Goal: Task Accomplishment & Management: Manage account settings

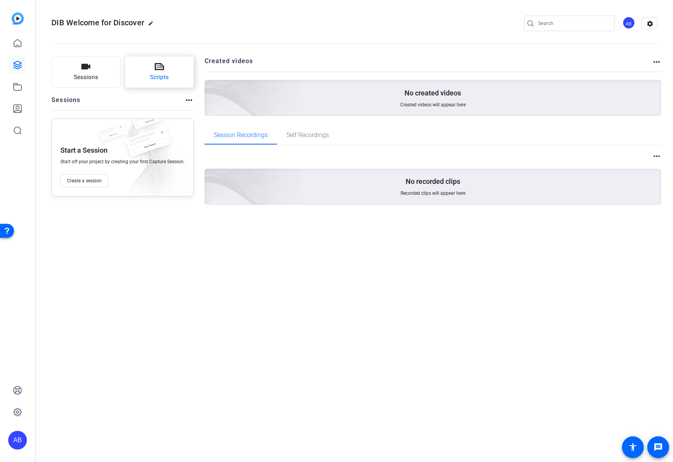
click at [157, 76] on span "Scripts" at bounding box center [159, 77] width 19 height 9
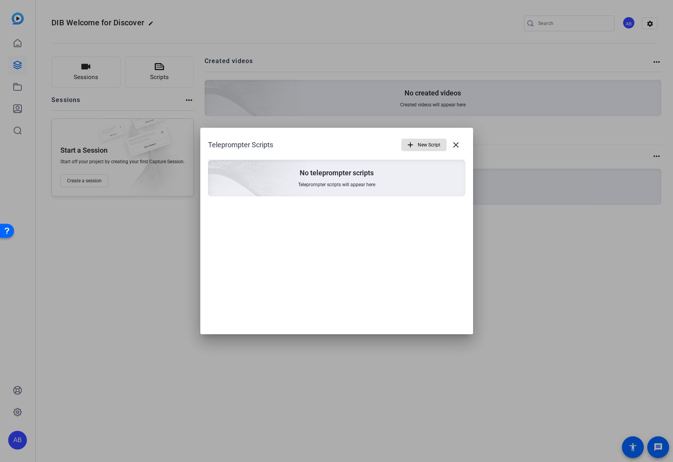
click at [439, 145] on span "New Script" at bounding box center [429, 145] width 23 height 15
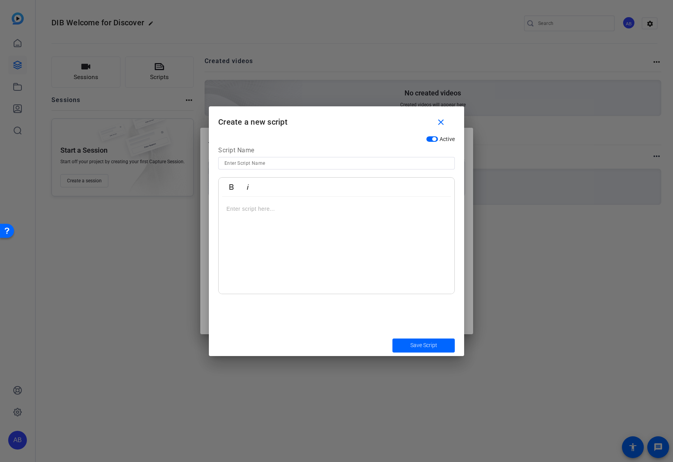
click at [260, 210] on p at bounding box center [337, 209] width 220 height 9
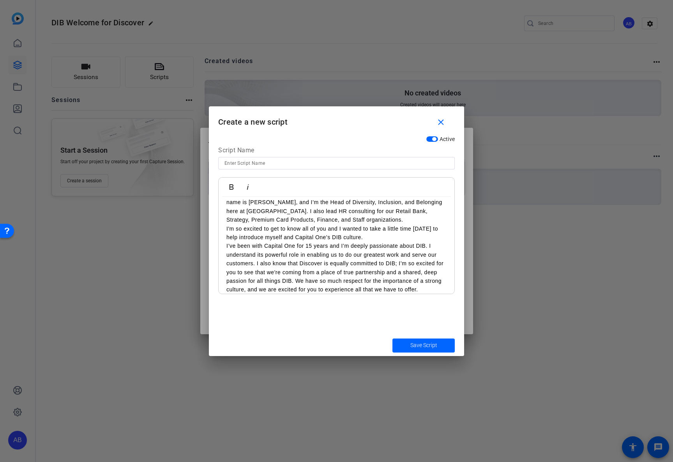
click at [259, 165] on input at bounding box center [337, 163] width 224 height 9
type input "[PERSON_NAME]'s Test Script"
click at [411, 347] on span "Save Script" at bounding box center [424, 346] width 27 height 8
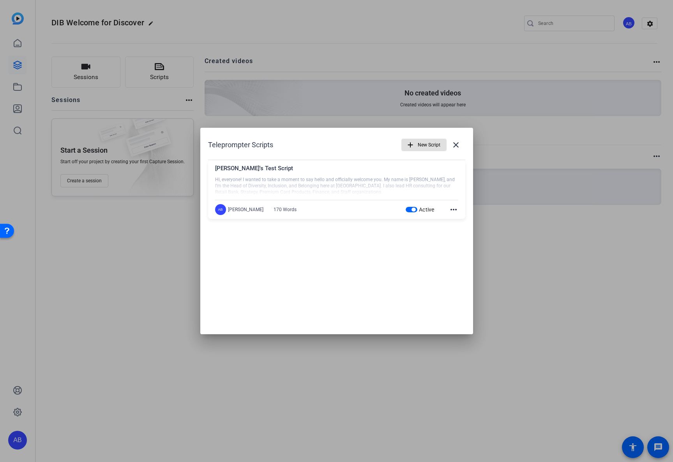
click at [461, 147] on span at bounding box center [456, 145] width 19 height 19
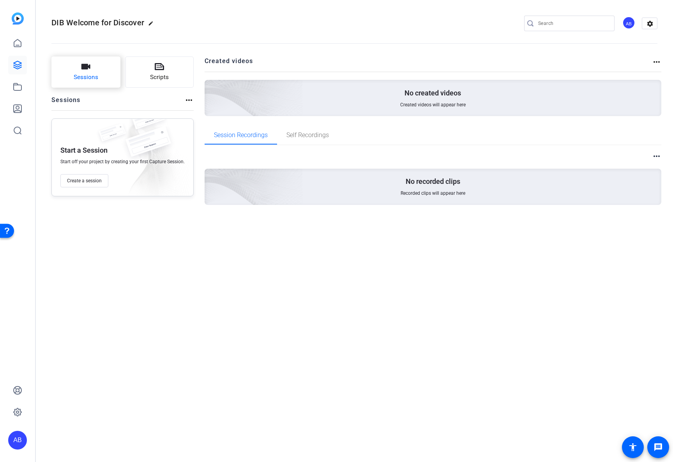
click at [87, 72] on button "Sessions" at bounding box center [85, 72] width 69 height 31
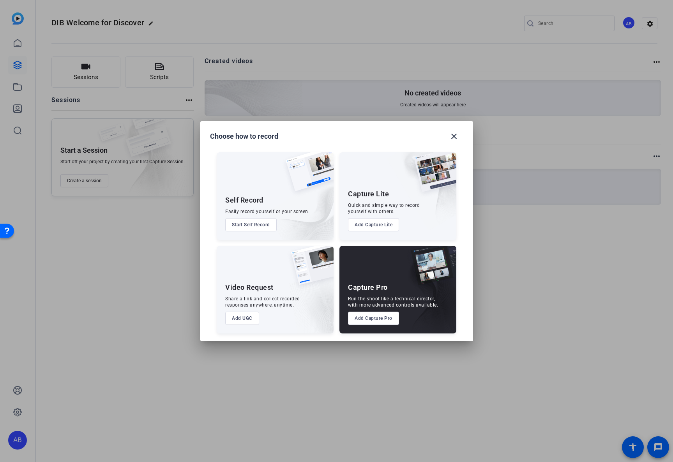
click at [246, 320] on button "Add UGC" at bounding box center [242, 318] width 34 height 13
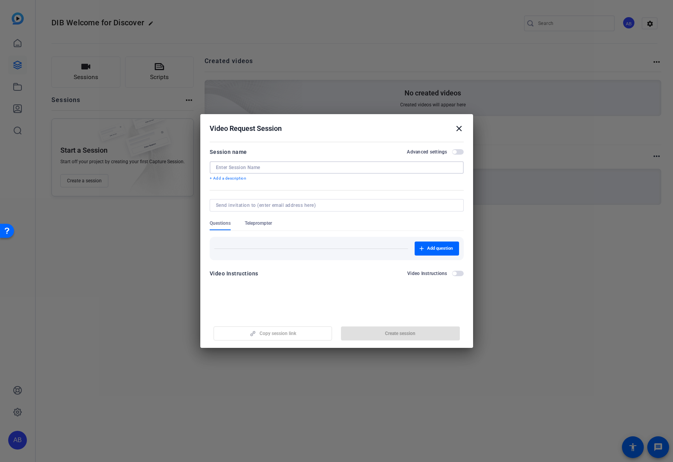
click at [255, 165] on input at bounding box center [337, 168] width 242 height 6
click at [253, 166] on input at bounding box center [337, 168] width 242 height 6
type input "[PERSON_NAME]'s Video [TEST]"
click at [242, 206] on input at bounding box center [335, 205] width 239 height 6
type input "[PERSON_NAME]."
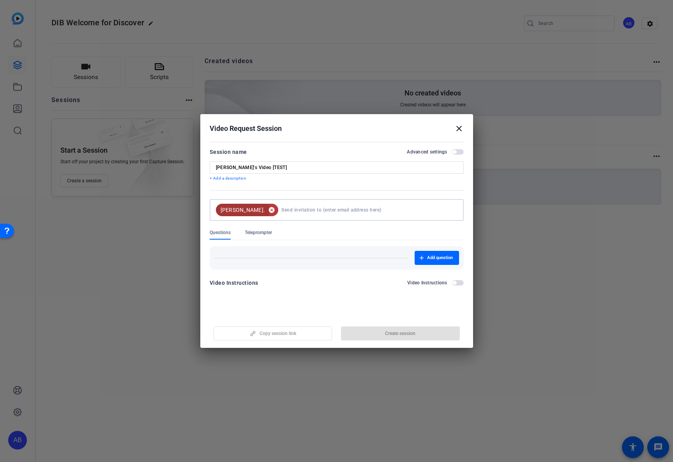
click at [265, 211] on mat-icon "cancel" at bounding box center [271, 210] width 13 height 7
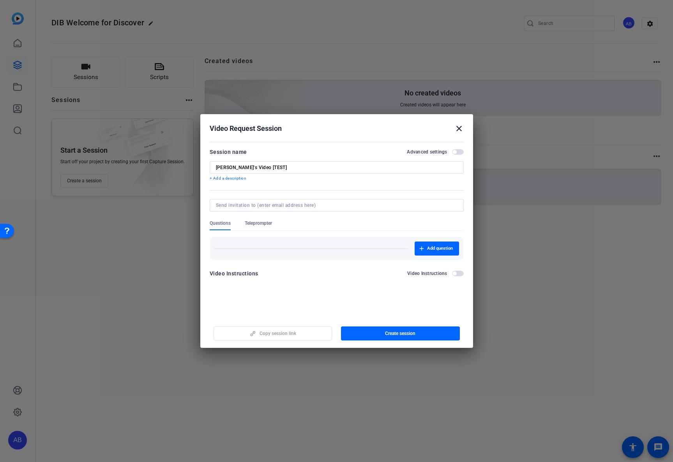
click at [243, 205] on input at bounding box center [335, 205] width 239 height 6
paste input "[PERSON_NAME][EMAIL_ADDRESS][DOMAIN_NAME]"
type input "[PERSON_NAME][EMAIL_ADDRESS][DOMAIN_NAME]"
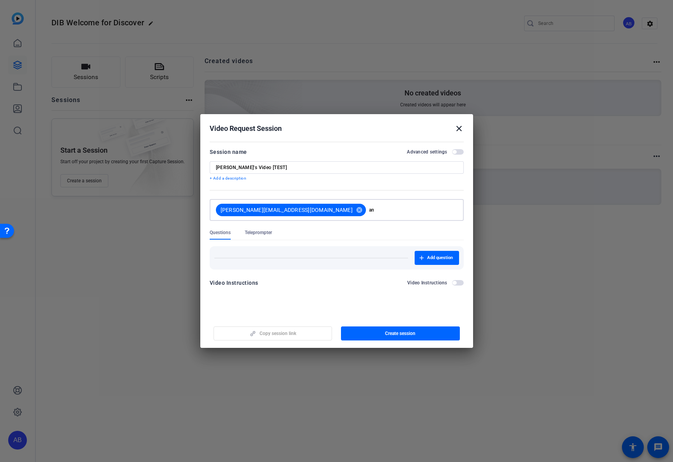
type input "a"
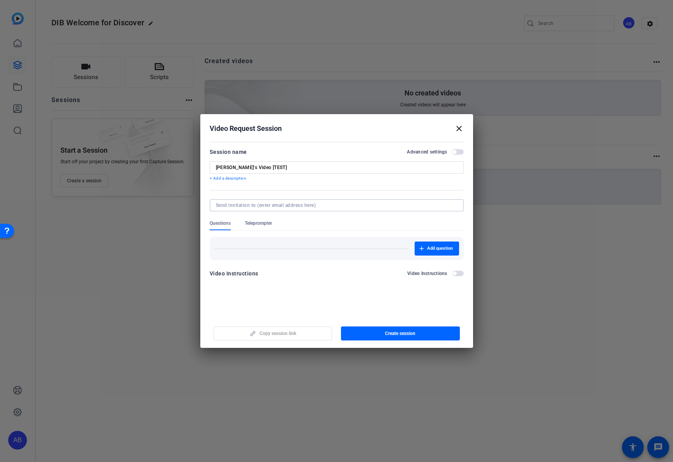
click at [251, 204] on input at bounding box center [335, 205] width 239 height 6
type input "[EMAIL_ADDRESS][DOMAIN_NAME]"
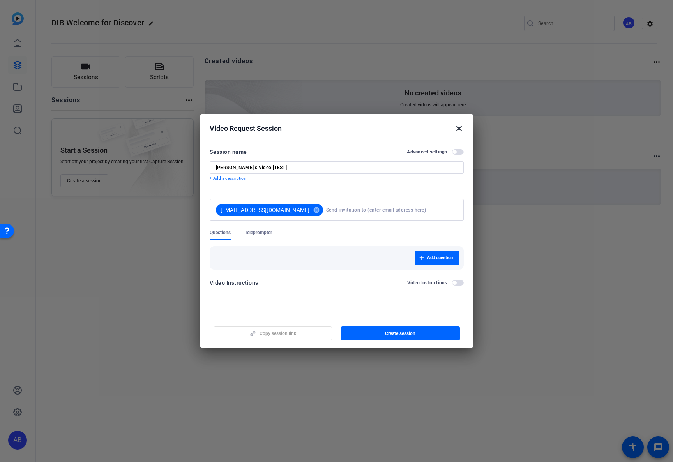
click at [308, 227] on form "Session name Advanced settings [PERSON_NAME]'s Video [TEST] + Add a description…" at bounding box center [337, 219] width 254 height 145
click at [419, 256] on icon "button" at bounding box center [421, 258] width 5 height 5
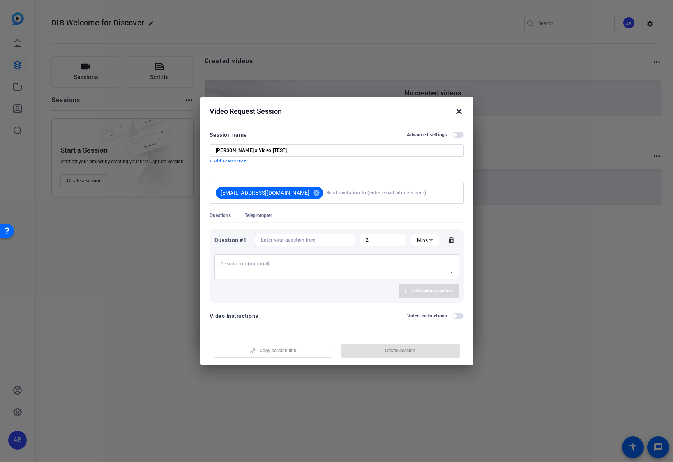
click at [285, 239] on input at bounding box center [305, 240] width 88 height 6
paste input "What personal or professional fulfillment do you get from your participation in…"
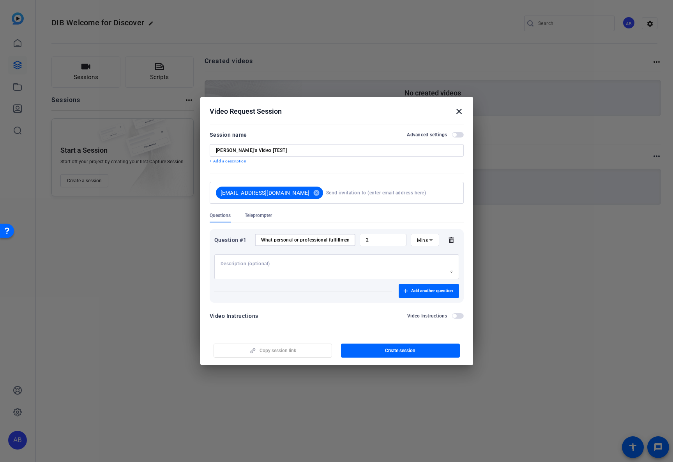
scroll to position [0, 147]
type input "What personal or professional fulfillment do you get from your participation in…"
click at [382, 241] on input "2" at bounding box center [383, 240] width 35 height 6
click at [414, 292] on span "Add another question" at bounding box center [432, 291] width 42 height 6
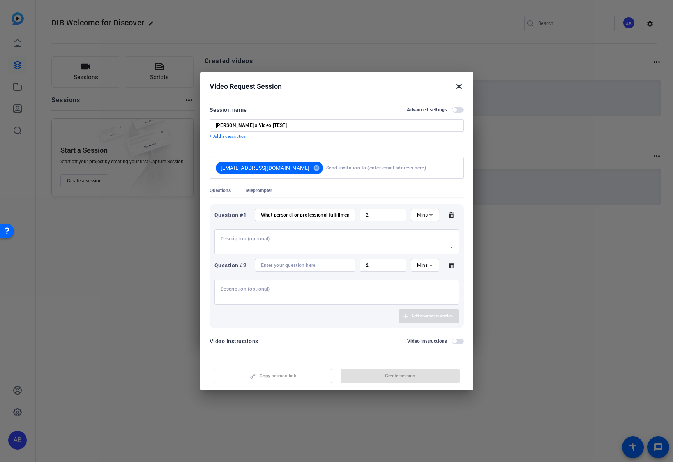
click at [325, 266] on input at bounding box center [305, 265] width 88 height 6
paste input "What are you most excited about Discover associates to experience?"
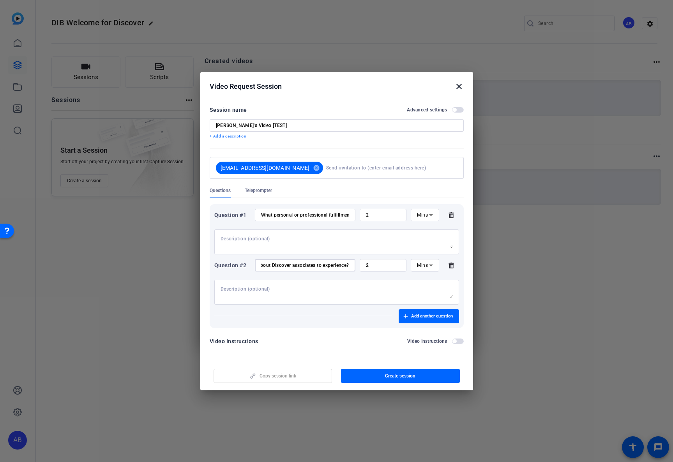
type input "What are you most excited about Discover associates to experience?"
click at [260, 190] on span "Teleprompter" at bounding box center [258, 191] width 27 height 6
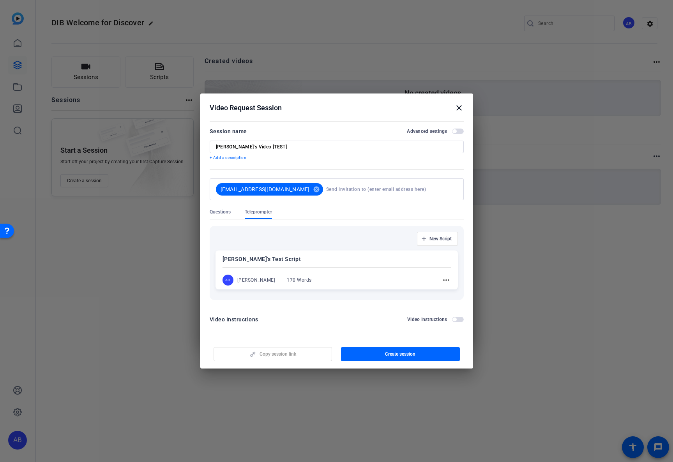
click at [292, 280] on div "170 Words" at bounding box center [299, 280] width 25 height 6
click at [460, 319] on span "button" at bounding box center [458, 319] width 12 height 5
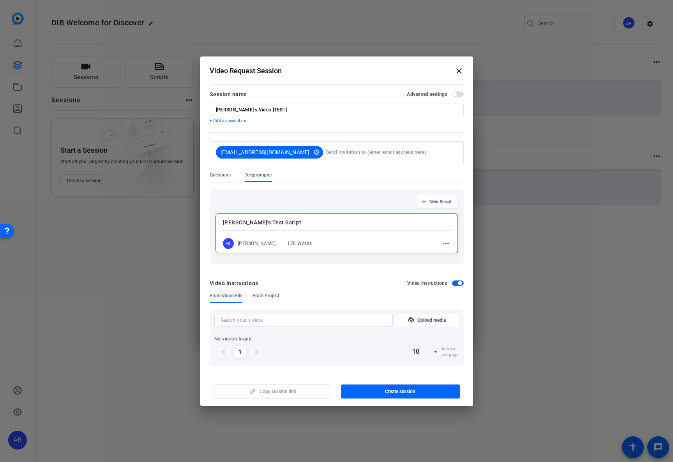
click at [454, 285] on span "button" at bounding box center [458, 283] width 12 height 5
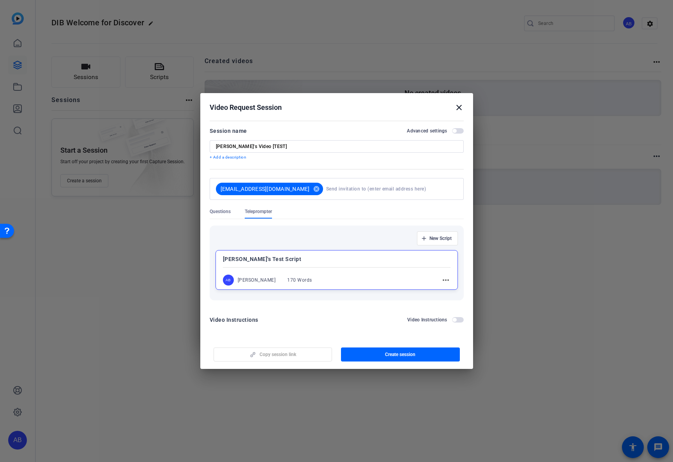
click at [458, 319] on span "button" at bounding box center [458, 319] width 12 height 5
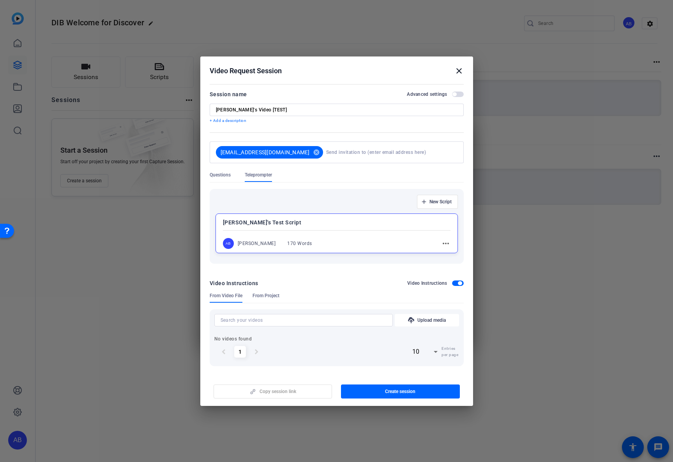
click at [457, 285] on span "button" at bounding box center [458, 283] width 12 height 5
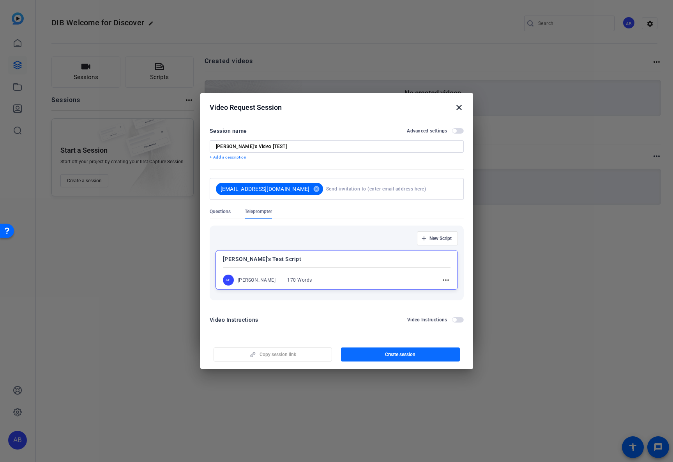
click at [375, 356] on span "button" at bounding box center [400, 354] width 119 height 19
click at [231, 211] on div "Questions" at bounding box center [227, 214] width 35 height 10
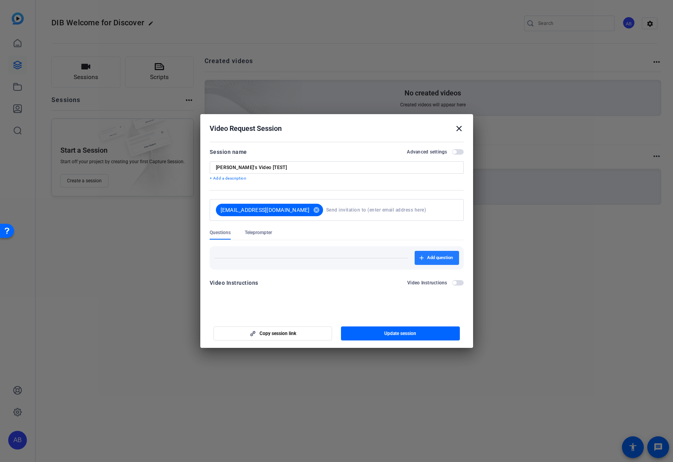
click at [423, 259] on icon "button" at bounding box center [421, 258] width 5 height 5
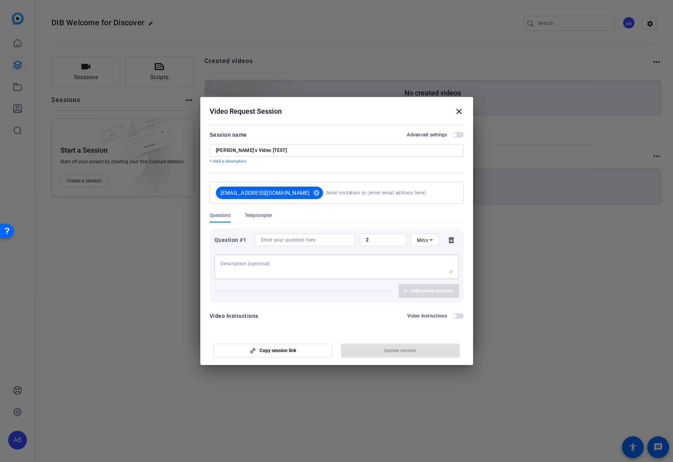
click at [239, 269] on textarea at bounding box center [337, 267] width 232 height 12
click at [264, 242] on div at bounding box center [305, 240] width 88 height 12
click at [266, 240] on input at bounding box center [305, 240] width 88 height 6
paste input "What personal or professional fulfillment do you get from your participation in…"
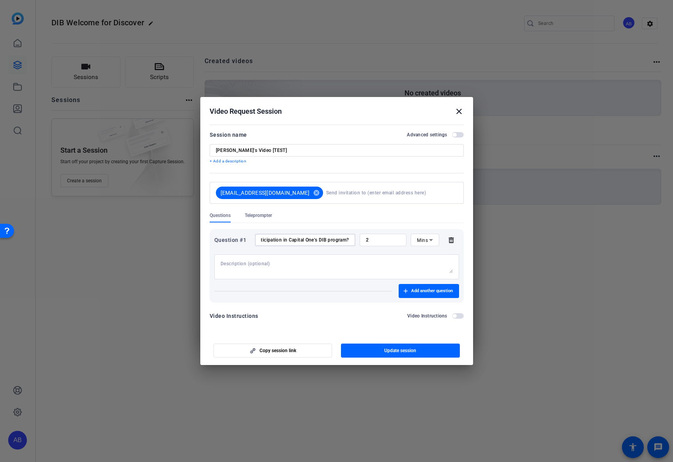
type input "What personal or professional fulfillment do you get from your participation in…"
click at [417, 292] on span "Add another question" at bounding box center [432, 291] width 42 height 6
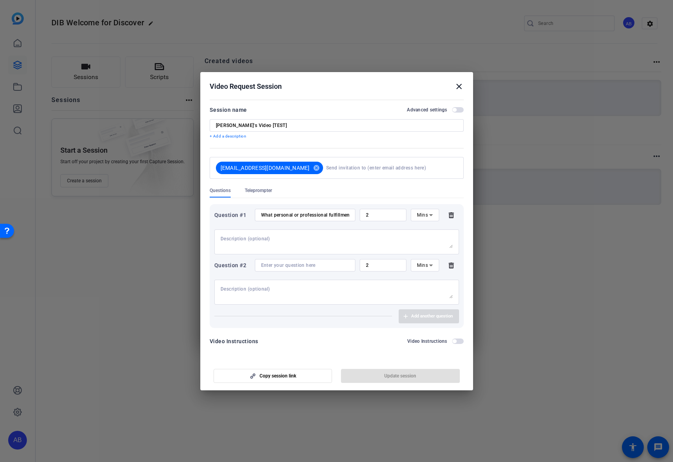
click at [279, 267] on input at bounding box center [305, 265] width 88 height 6
paste input "What are you most excited about Discover associates to experience?"
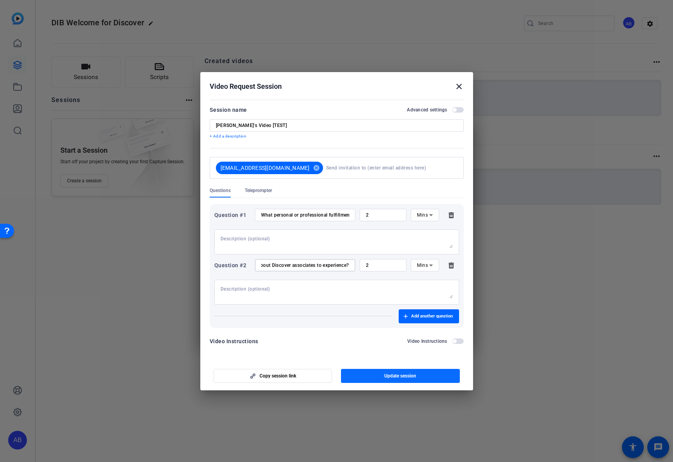
type input "What are you most excited about Discover associates to experience?"
drag, startPoint x: 404, startPoint y: 377, endPoint x: 402, endPoint y: 382, distance: 4.9
click at [404, 377] on span "Update session" at bounding box center [400, 376] width 32 height 6
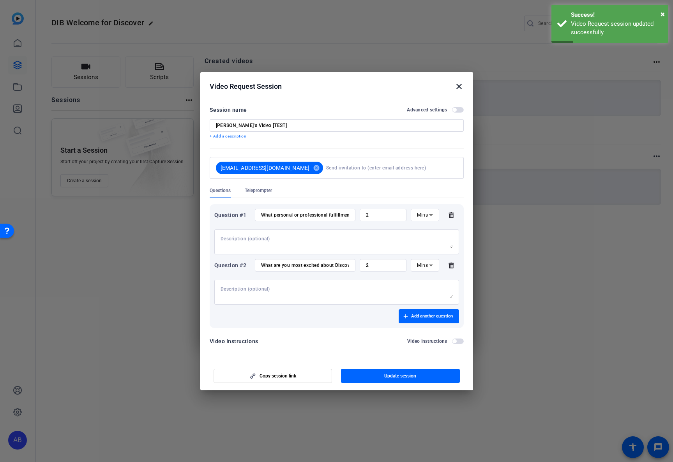
click at [265, 193] on span "Teleprompter" at bounding box center [258, 193] width 27 height 10
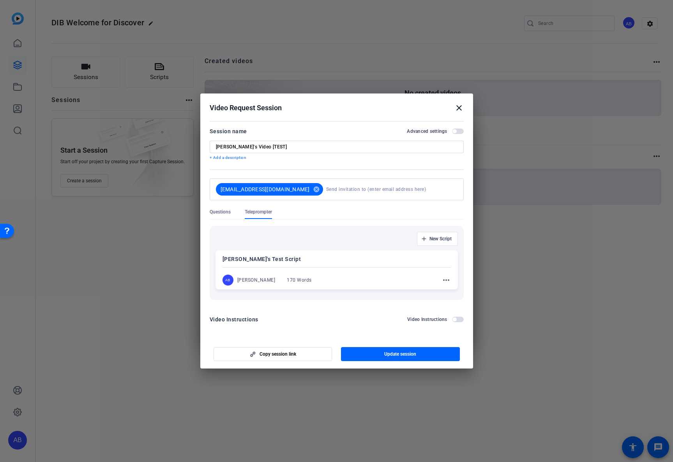
click at [223, 211] on span "Questions" at bounding box center [220, 212] width 21 height 6
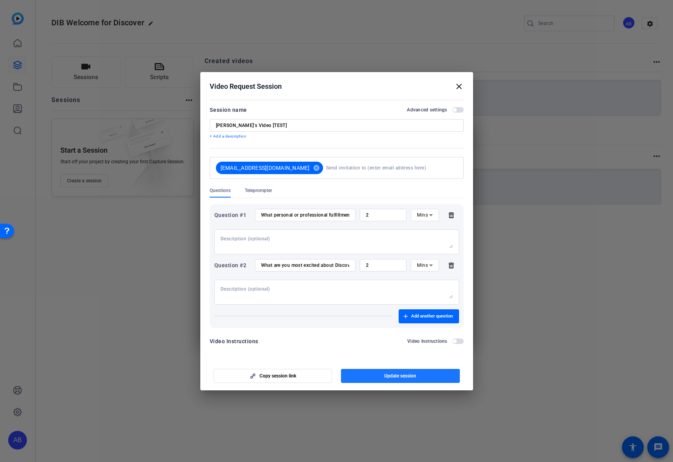
click at [395, 379] on span "Update session" at bounding box center [400, 376] width 32 height 6
drag, startPoint x: 297, startPoint y: 376, endPoint x: 305, endPoint y: 358, distance: 20.1
click at [305, 358] on openreel-new-create-edit-ugc-session "Video Request Session close Session name Advanced settings [PERSON_NAME]'s Vide…" at bounding box center [336, 231] width 273 height 319
click at [455, 107] on span "button" at bounding box center [458, 109] width 12 height 5
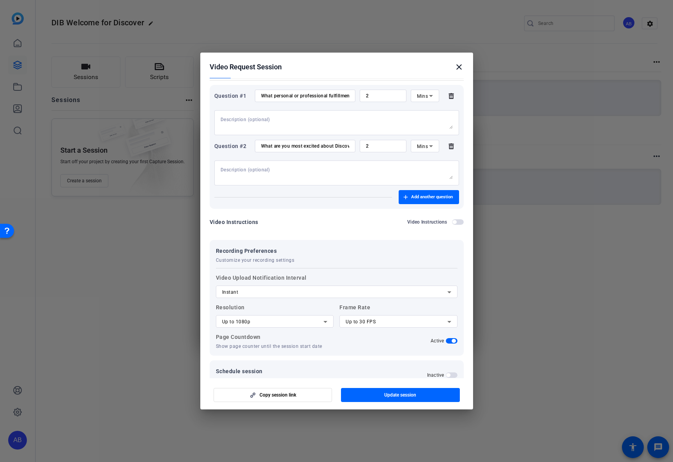
scroll to position [112, 0]
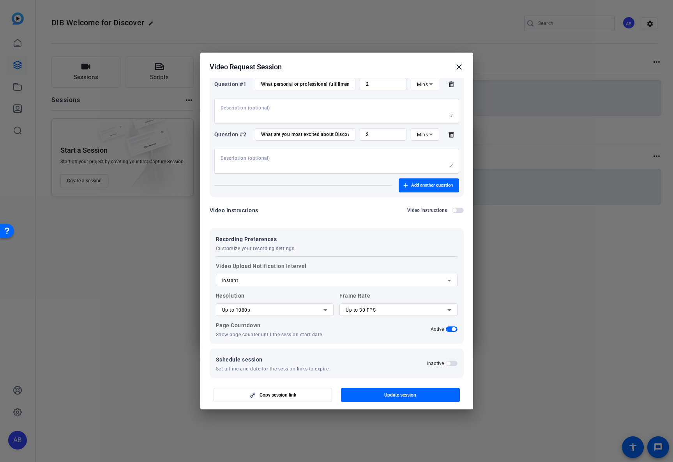
click at [326, 310] on icon at bounding box center [326, 311] width 4 height 2
click at [299, 351] on mat-option "Up to 4K" at bounding box center [275, 350] width 118 height 12
click at [390, 310] on div "Up to 30 FPS" at bounding box center [397, 310] width 102 height 9
click at [393, 301] on div at bounding box center [336, 231] width 673 height 462
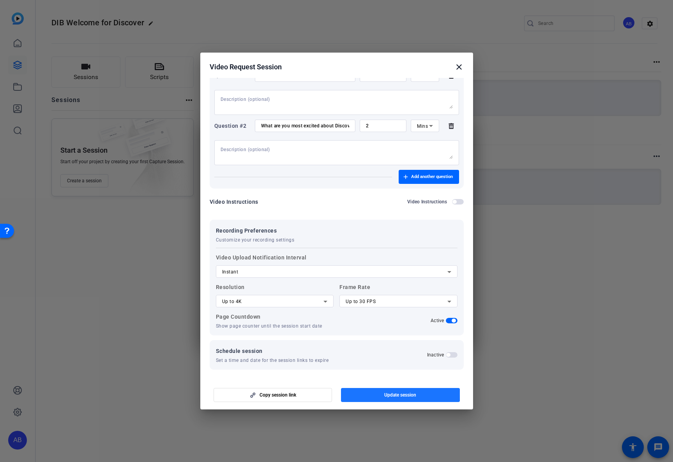
click at [362, 394] on span "button" at bounding box center [400, 395] width 119 height 19
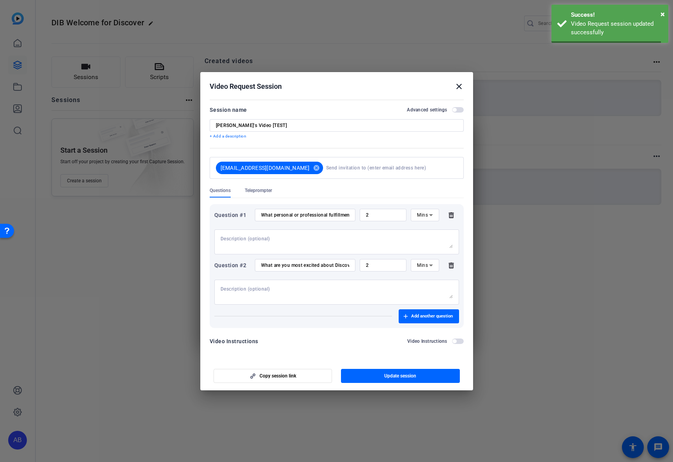
scroll to position [0, 0]
click at [458, 87] on mat-icon "close" at bounding box center [459, 86] width 9 height 9
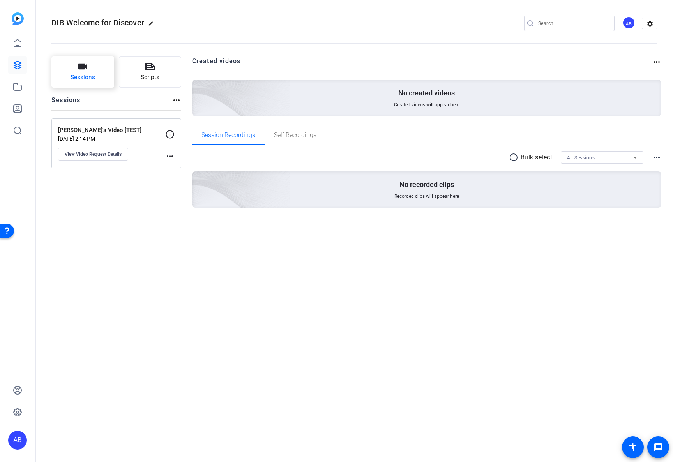
click at [78, 73] on span "Sessions" at bounding box center [83, 77] width 25 height 9
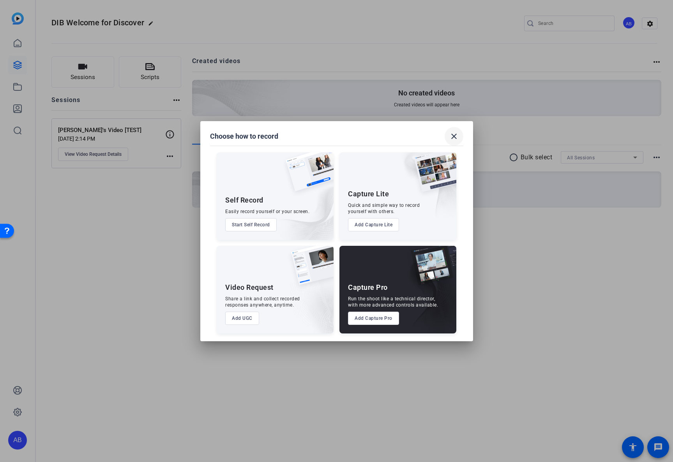
click at [457, 136] on mat-icon "close" at bounding box center [454, 136] width 9 height 9
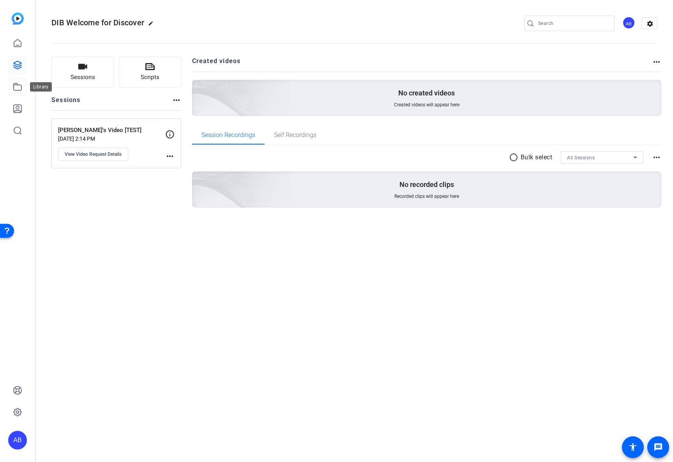
click at [19, 85] on icon at bounding box center [17, 86] width 9 height 9
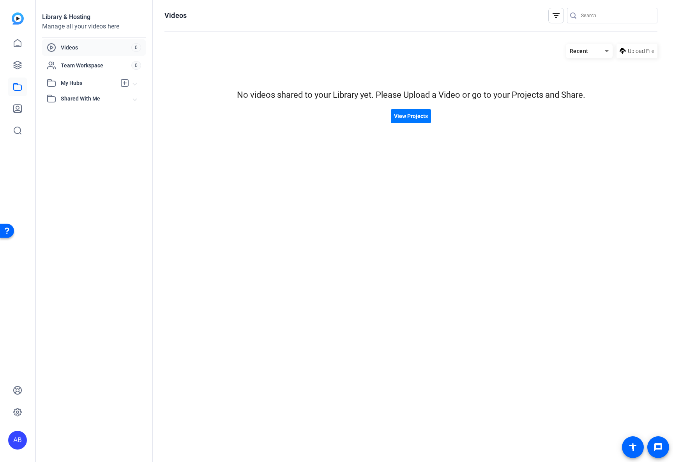
click at [204, 222] on hosting-listing "Recent Upload File No videos shared to your Library yet. Please Upload a Video …" at bounding box center [411, 245] width 493 height 411
click at [212, 212] on hosting-listing "Recent Upload File No videos shared to your Library yet. Please Upload a Video …" at bounding box center [411, 245] width 493 height 411
click at [264, 221] on hosting-listing "Recent Upload File No videos shared to your Library yet. Please Upload a Video …" at bounding box center [411, 245] width 493 height 411
click at [193, 225] on hosting-listing "Recent Upload File No videos shared to your Library yet. Please Upload a Video …" at bounding box center [411, 245] width 493 height 411
drag, startPoint x: 193, startPoint y: 223, endPoint x: 71, endPoint y: 0, distance: 254.2
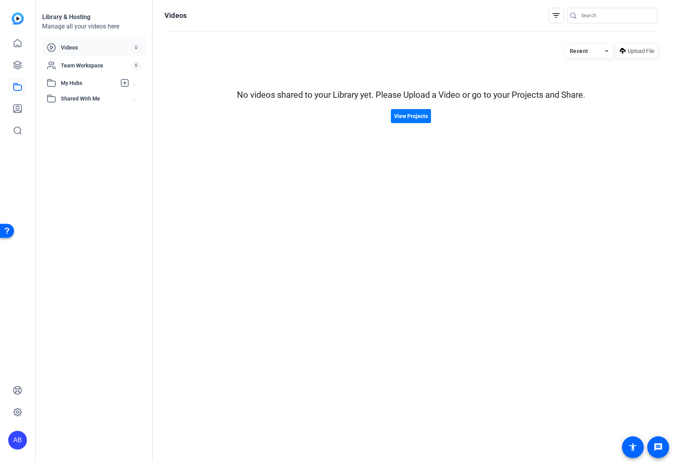
click at [193, 223] on hosting-listing "Recent Upload File No videos shared to your Library yet. Please Upload a Video …" at bounding box center [411, 245] width 493 height 411
click at [347, 210] on hosting-listing "Recent Upload File No videos shared to your Library yet. Please Upload a Video …" at bounding box center [411, 245] width 493 height 411
click at [260, 160] on hosting-listing "Recent Upload File No videos shared to your Library yet. Please Upload a Video …" at bounding box center [411, 245] width 493 height 411
click at [257, 166] on hosting-listing "Recent Upload File No videos shared to your Library yet. Please Upload a Video …" at bounding box center [411, 245] width 493 height 411
click at [143, 203] on div "Library & Hosting Manage all your videos here Videos 0 Team Workspace 0 My Hubs…" at bounding box center [94, 231] width 117 height 462
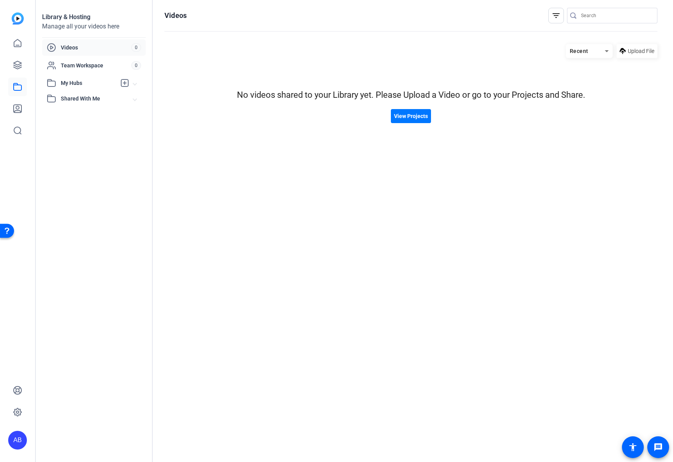
click at [242, 193] on hosting-listing "Recent Upload File No videos shared to your Library yet. Please Upload a Video …" at bounding box center [411, 245] width 493 height 411
click at [112, 184] on div "Library & Hosting Manage all your videos here Videos 0 Team Workspace 0 My Hubs…" at bounding box center [94, 231] width 117 height 462
drag, startPoint x: 195, startPoint y: 126, endPoint x: 200, endPoint y: 125, distance: 5.2
click at [195, 126] on hosting-listing "Recent Upload File No videos shared to your Library yet. Please Upload a Video …" at bounding box center [411, 245] width 493 height 411
click at [98, 76] on mat-expansion-panel-header "My Hubs" at bounding box center [94, 83] width 104 height 16
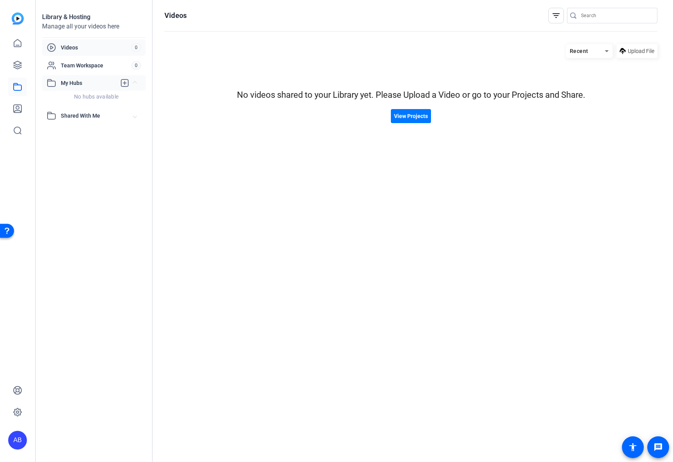
click at [98, 76] on mat-expansion-panel-header "My Hubs" at bounding box center [94, 83] width 104 height 16
click at [96, 93] on mat-expansion-panel-header "Shared With Me" at bounding box center [94, 99] width 104 height 16
click at [22, 63] on link at bounding box center [17, 65] width 19 height 19
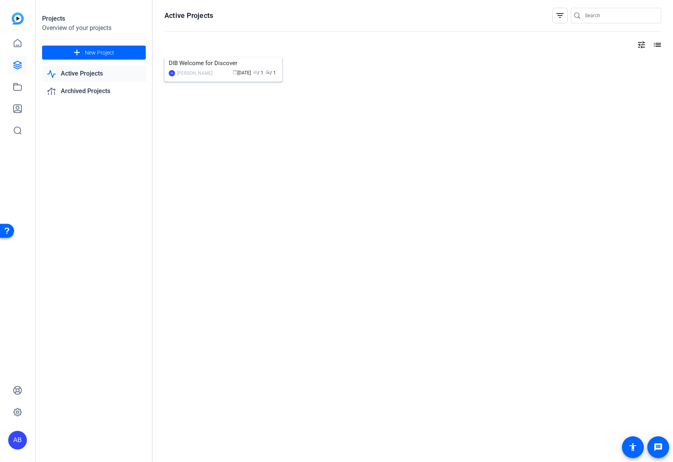
click at [213, 77] on div "AB [PERSON_NAME] calendar_today [DATE] group / 1 radio / 1" at bounding box center [223, 73] width 109 height 8
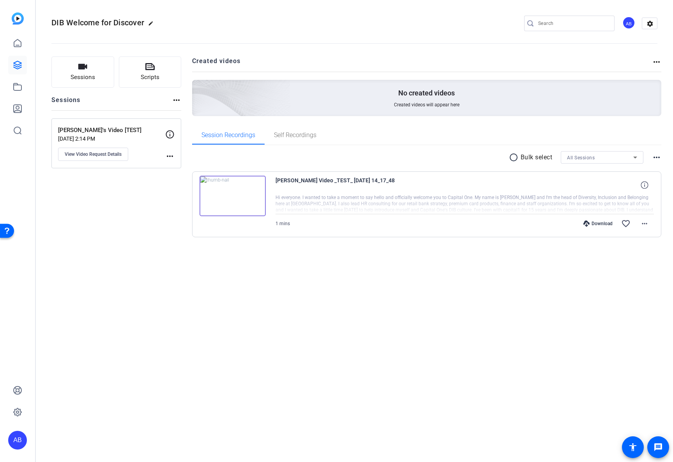
click at [152, 217] on div "Sessions Scripts Sessions more_horiz [PERSON_NAME]'s Video [TEST] [DATE] 2:14 P…" at bounding box center [116, 160] width 130 height 206
drag, startPoint x: 391, startPoint y: 280, endPoint x: 383, endPoint y: 279, distance: 7.4
click at [388, 280] on div "DIB Welcome for Discover edit AB settings Sessions Scripts Sessions more_horiz …" at bounding box center [354, 231] width 637 height 462
click at [161, 216] on div "Sessions Scripts Sessions more_horiz [PERSON_NAME]'s Video [TEST] [DATE] 2:14 P…" at bounding box center [116, 160] width 130 height 206
click at [193, 23] on div "DIB Welcome for Discover edit AB settings" at bounding box center [354, 24] width 606 height 12
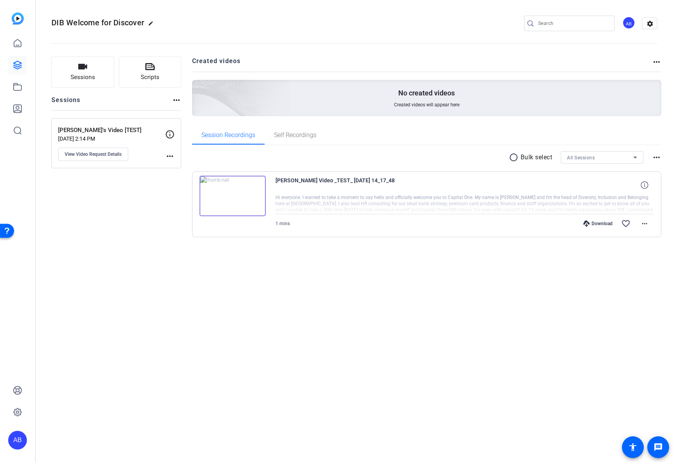
drag, startPoint x: 166, startPoint y: 237, endPoint x: 117, endPoint y: 170, distance: 83.6
click at [166, 237] on div "Sessions Scripts Sessions more_horiz [PERSON_NAME]'s Video [TEST] [DATE] 2:14 P…" at bounding box center [116, 160] width 130 height 206
drag, startPoint x: 173, startPoint y: 267, endPoint x: 103, endPoint y: 172, distance: 118.2
click at [173, 266] on div "Sessions Scripts Sessions more_horiz [PERSON_NAME]'s Video [TEST] [DATE] 2:14 P…" at bounding box center [354, 159] width 637 height 225
click at [233, 196] on img at bounding box center [233, 196] width 66 height 41
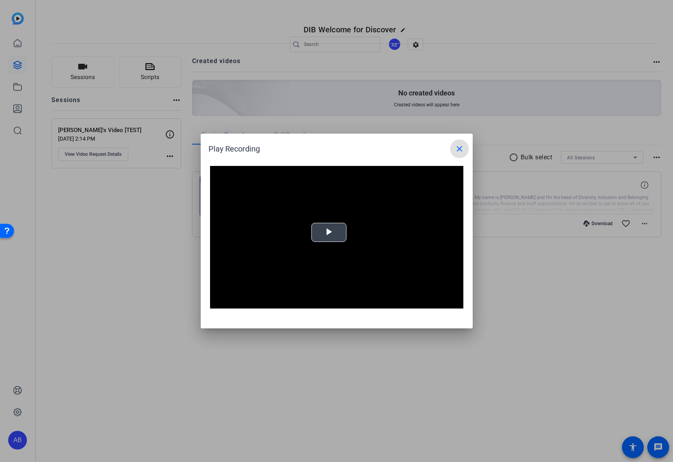
click at [329, 233] on span "Video Player" at bounding box center [329, 233] width 0 height 0
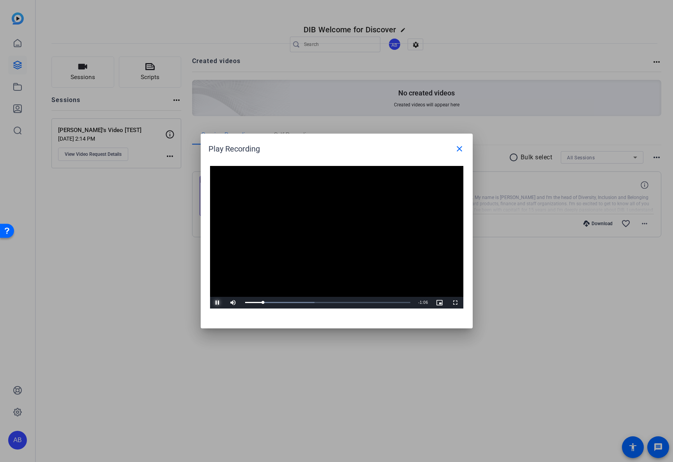
click at [217, 303] on span "Video Player" at bounding box center [218, 303] width 16 height 0
click at [460, 151] on mat-icon "close" at bounding box center [459, 148] width 9 height 9
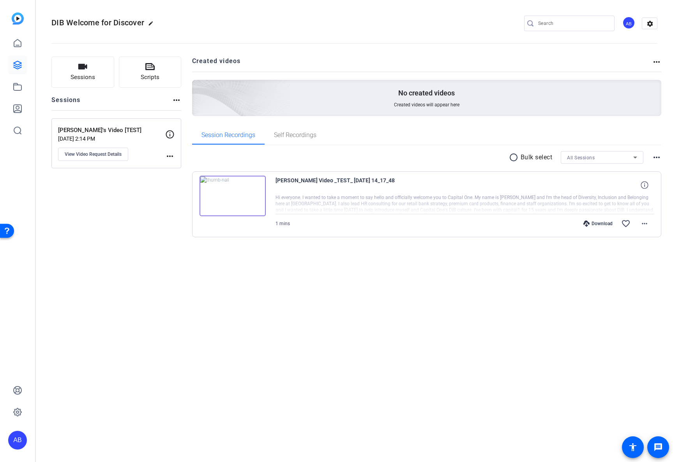
click at [109, 245] on div "Sessions Scripts Sessions more_horiz [PERSON_NAME]'s Video [TEST] [DATE] 2:14 P…" at bounding box center [116, 160] width 130 height 206
click at [173, 155] on mat-icon "more_horiz" at bounding box center [169, 156] width 9 height 9
click at [172, 133] on div at bounding box center [336, 231] width 673 height 462
click at [170, 135] on icon at bounding box center [169, 134] width 9 height 9
click at [141, 80] on span "Scripts" at bounding box center [150, 77] width 19 height 9
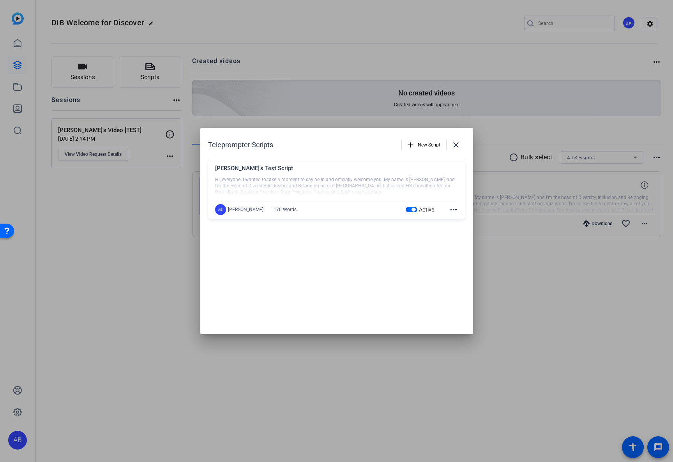
click at [452, 212] on mat-icon "more_horiz" at bounding box center [453, 209] width 9 height 9
click at [463, 234] on span "Delete" at bounding box center [470, 231] width 31 height 9
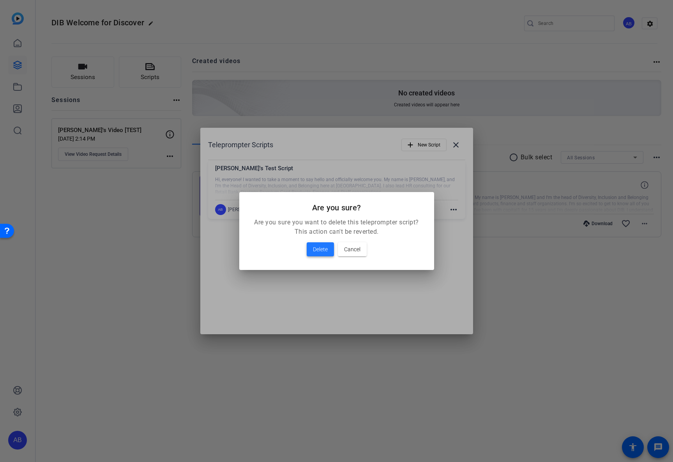
click at [308, 247] on span at bounding box center [320, 249] width 27 height 19
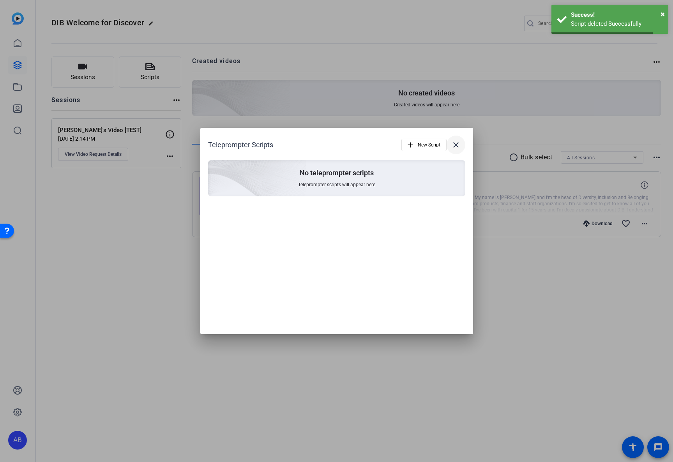
click at [457, 147] on mat-icon "close" at bounding box center [455, 144] width 9 height 9
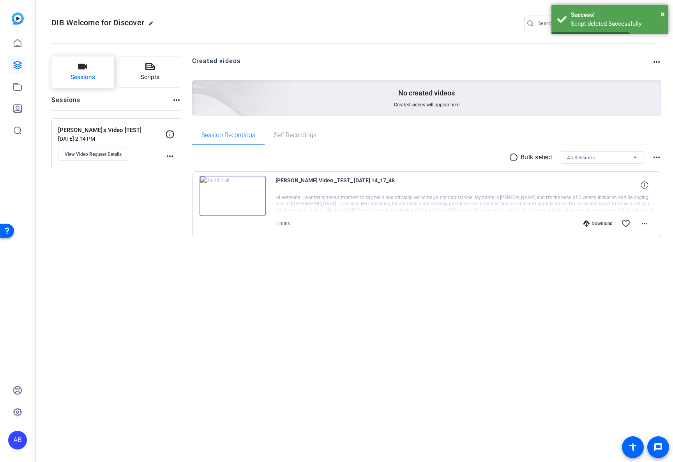
click at [90, 80] on span "Sessions" at bounding box center [83, 77] width 25 height 9
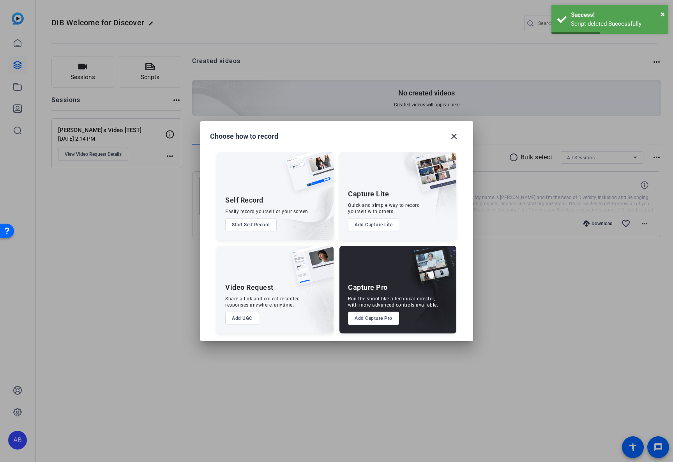
click at [260, 227] on button "Start Self Record" at bounding box center [250, 224] width 51 height 13
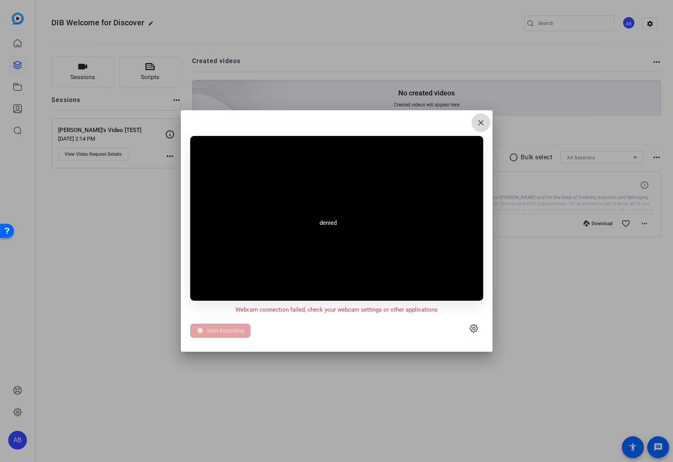
click at [485, 127] on mat-icon "close" at bounding box center [480, 122] width 9 height 9
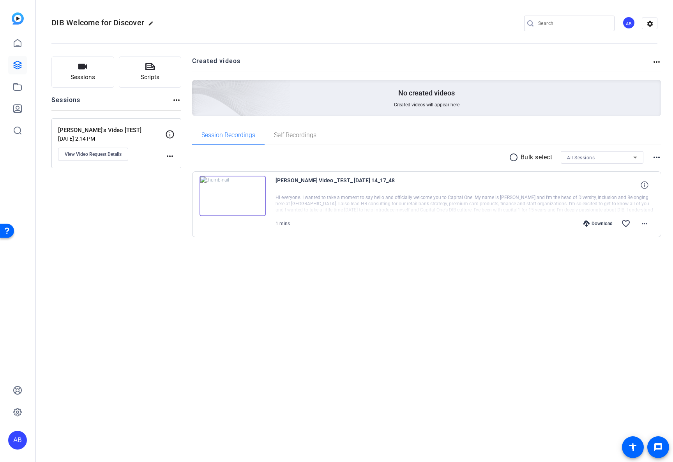
click at [149, 213] on div "Sessions Scripts Sessions more_horiz [PERSON_NAME]'s Video [TEST] [DATE] 2:14 P…" at bounding box center [116, 160] width 130 height 206
click at [96, 71] on button "Sessions" at bounding box center [82, 72] width 63 height 31
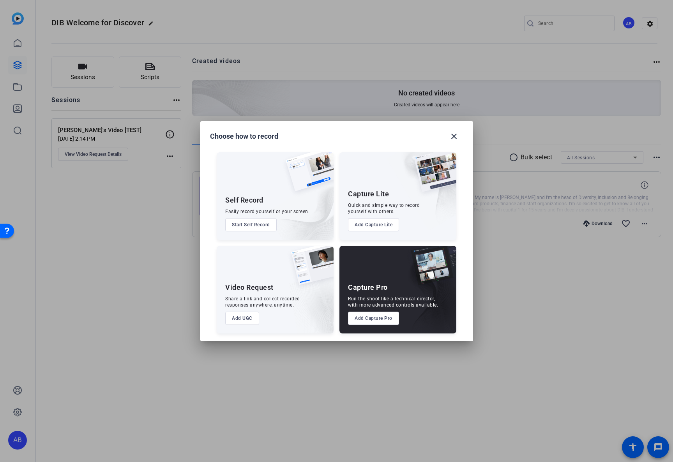
click at [250, 320] on button "Add UGC" at bounding box center [242, 318] width 34 height 13
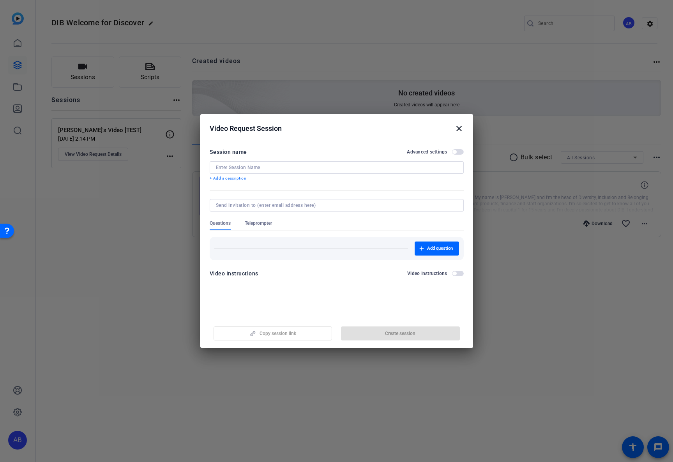
drag, startPoint x: 459, startPoint y: 130, endPoint x: 442, endPoint y: 156, distance: 31.4
click at [459, 130] on mat-icon "close" at bounding box center [459, 128] width 9 height 9
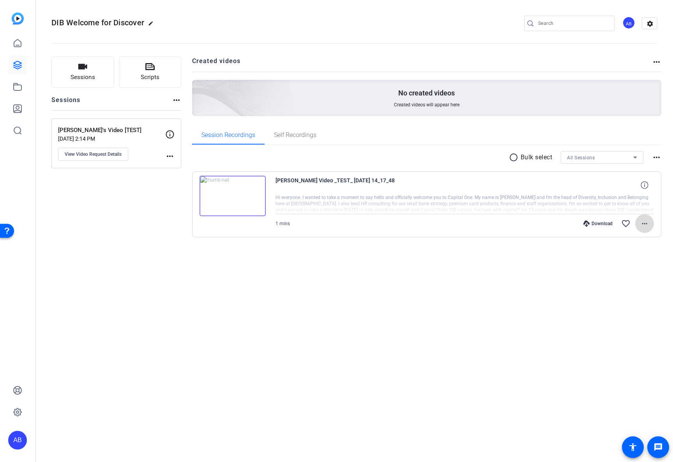
click at [502, 221] on mat-icon "more_horiz" at bounding box center [644, 223] width 9 height 9
click at [502, 316] on span "Delete clip" at bounding box center [624, 317] width 47 height 9
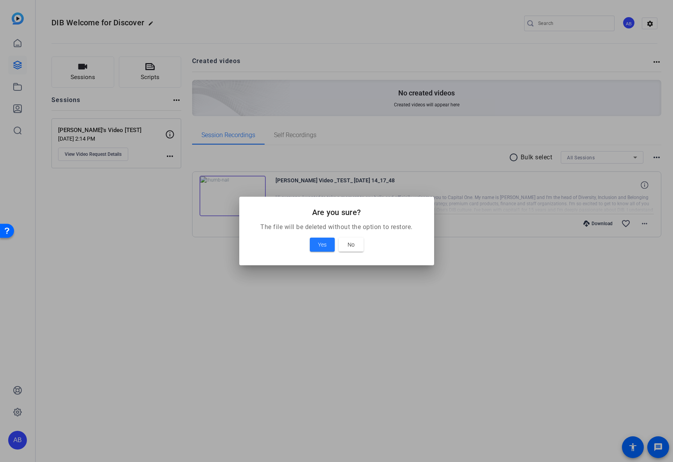
drag, startPoint x: 328, startPoint y: 246, endPoint x: 267, endPoint y: 248, distance: 60.9
click at [328, 246] on span at bounding box center [322, 244] width 25 height 19
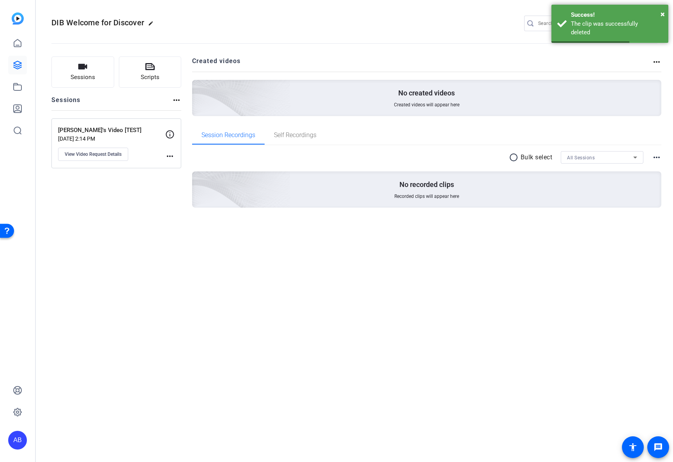
click at [171, 157] on mat-icon "more_horiz" at bounding box center [169, 156] width 9 height 9
drag, startPoint x: 110, startPoint y: 183, endPoint x: 107, endPoint y: 167, distance: 16.0
click at [110, 183] on div at bounding box center [336, 231] width 673 height 462
click at [172, 155] on mat-icon "more_horiz" at bounding box center [169, 156] width 9 height 9
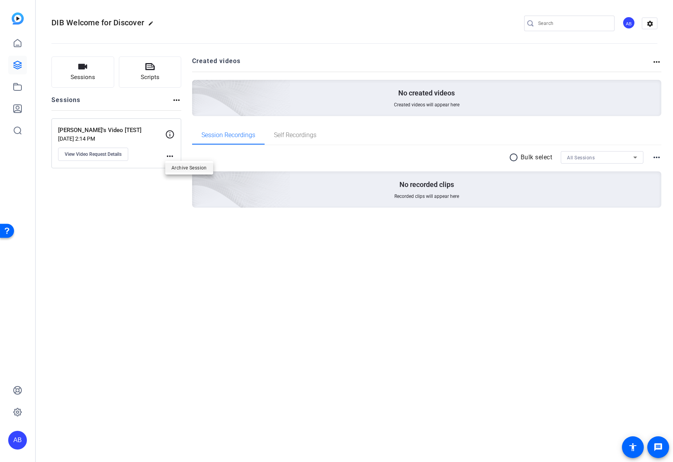
click at [174, 170] on span "Archive Session" at bounding box center [189, 167] width 35 height 9
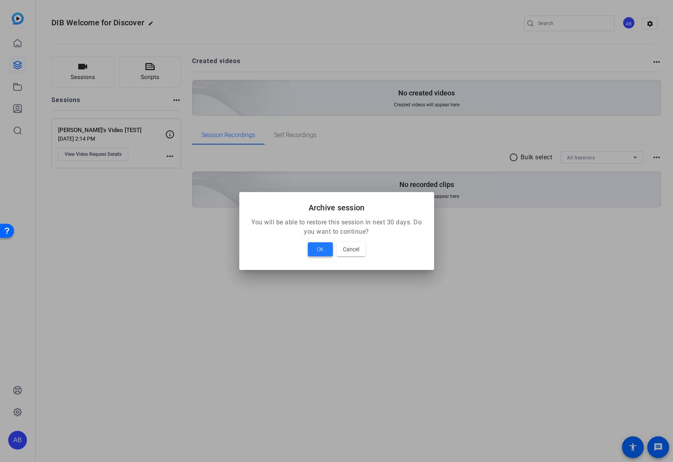
click at [318, 248] on span "OK" at bounding box center [320, 249] width 7 height 9
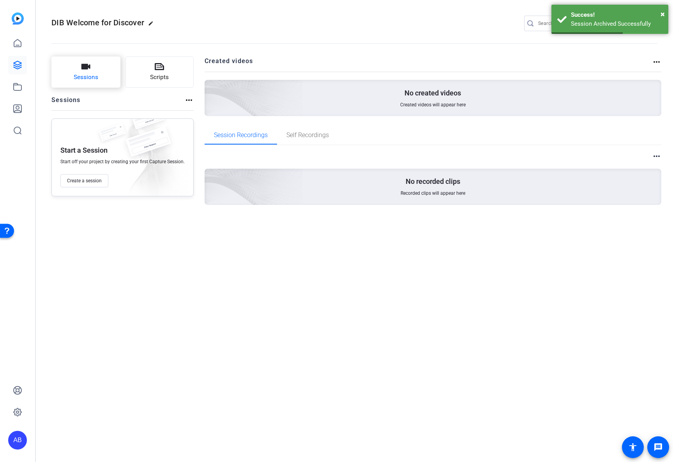
click at [97, 72] on button "Sessions" at bounding box center [85, 72] width 69 height 31
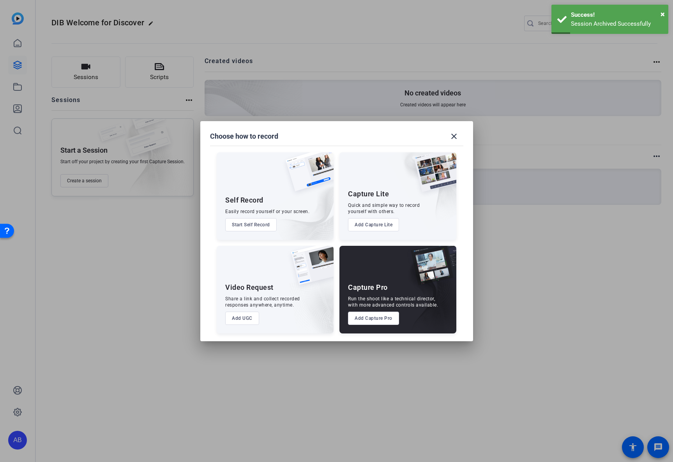
click at [242, 320] on button "Add UGC" at bounding box center [242, 318] width 34 height 13
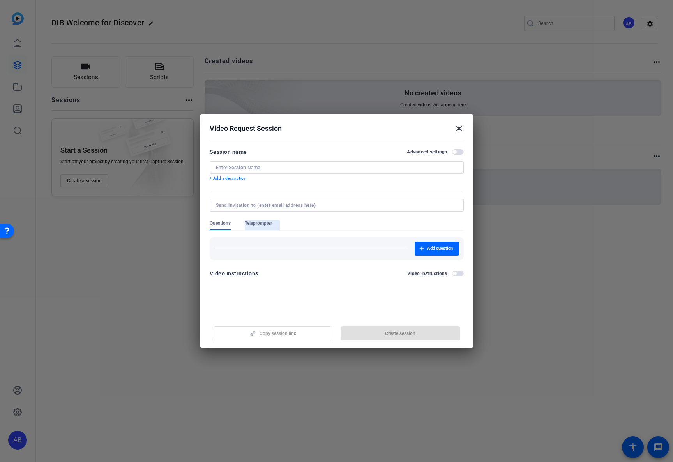
click at [253, 227] on span "Teleprompter" at bounding box center [258, 225] width 27 height 10
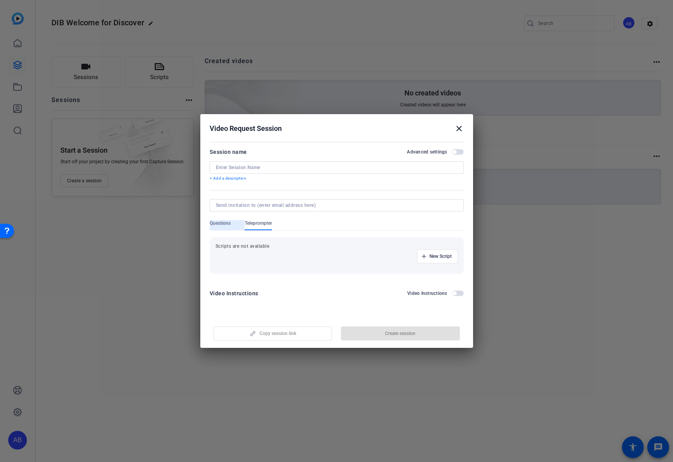
click at [212, 225] on span "Questions" at bounding box center [220, 223] width 21 height 6
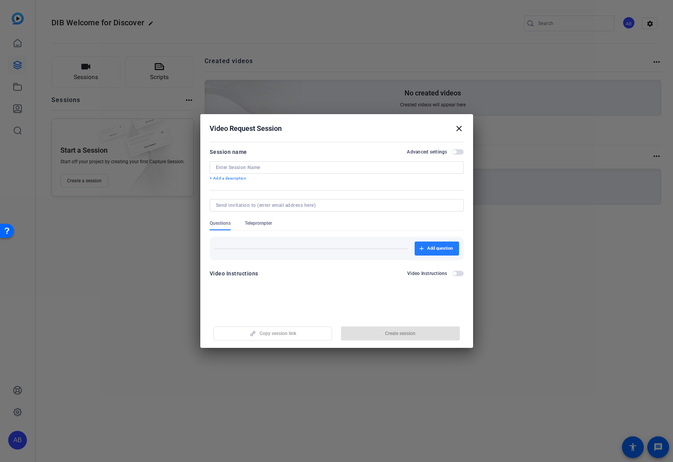
click at [433, 250] on span "Add question" at bounding box center [440, 249] width 26 height 6
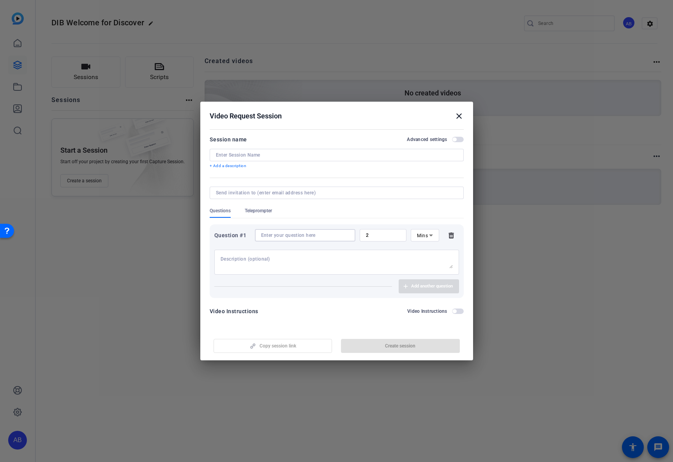
click at [273, 237] on input at bounding box center [305, 235] width 88 height 6
paste input "What personal or professional fulfillment do you get from your participation in…"
type input "What personal or professional fulfillment do you get from your participation in…"
click at [423, 290] on span "button" at bounding box center [429, 286] width 60 height 19
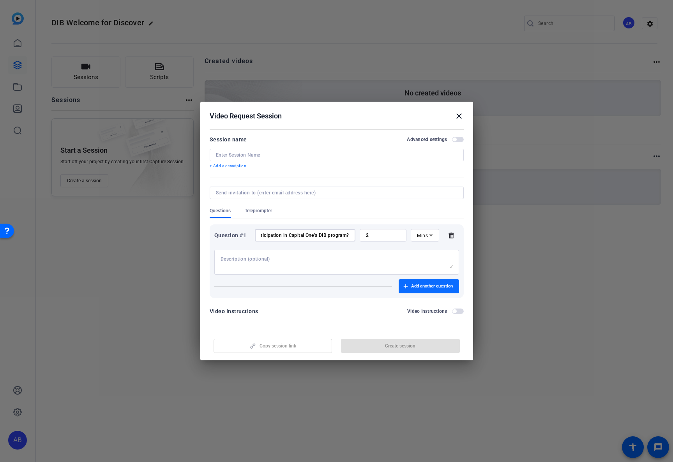
scroll to position [0, 0]
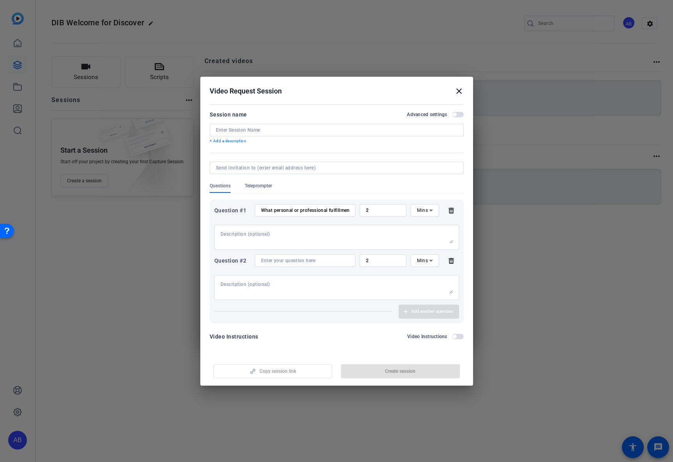
click at [299, 264] on input at bounding box center [305, 261] width 88 height 6
paste input "What are you most excited about Discover associates to experience?"
type input "What are you most excited about Discover associates to experience?"
click at [335, 321] on div "Question #1 What personal or professional fulfillment do you get from your part…" at bounding box center [337, 262] width 254 height 124
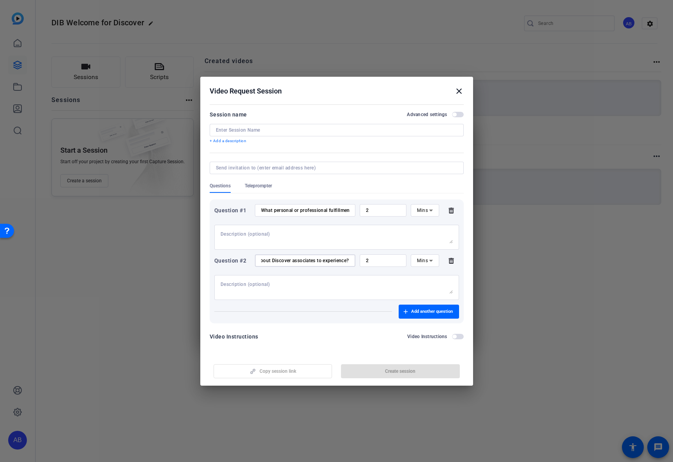
scroll to position [0, 0]
click at [373, 290] on textarea at bounding box center [337, 287] width 232 height 12
click at [256, 129] on input at bounding box center [337, 130] width 242 height 6
type input "Test Session"
click at [268, 170] on input at bounding box center [335, 168] width 239 height 6
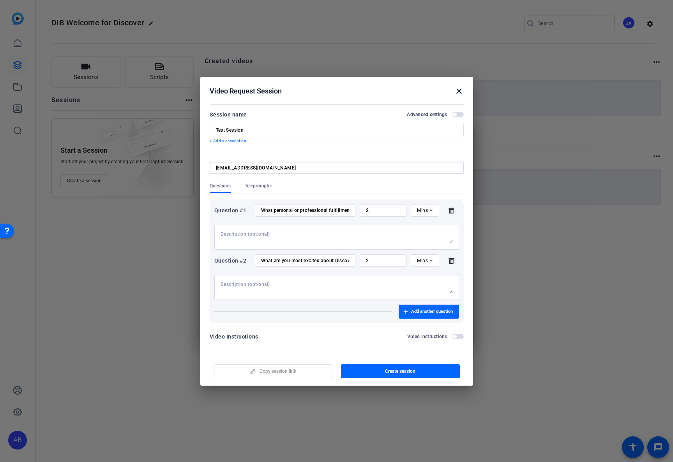
type input "[EMAIL_ADDRESS][DOMAIN_NAME]"
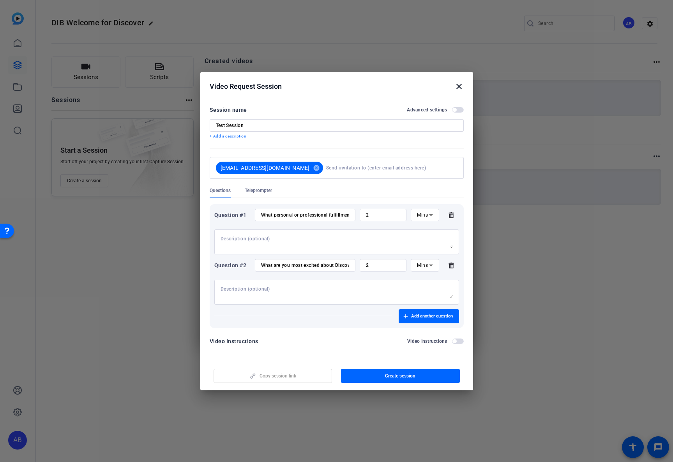
click at [283, 184] on form "Session name Advanced settings Test Session + Add a description [EMAIL_ADDRESS]…" at bounding box center [337, 228] width 254 height 246
click at [267, 193] on span "Teleprompter" at bounding box center [258, 191] width 27 height 6
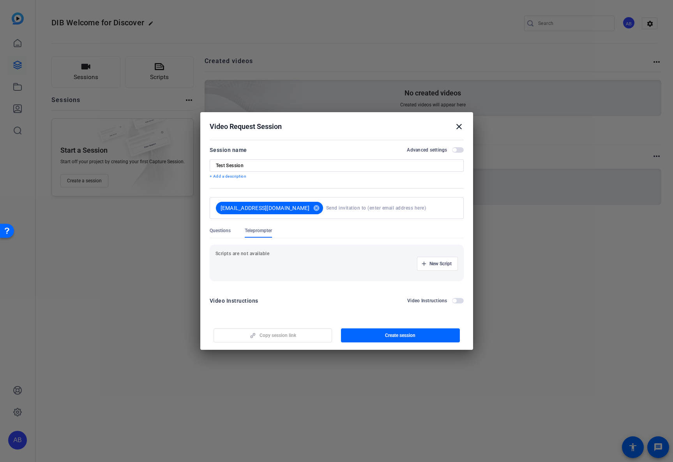
click at [218, 238] on div "Questions Teleprompter" at bounding box center [337, 233] width 254 height 11
click at [221, 234] on span "Questions" at bounding box center [220, 233] width 21 height 10
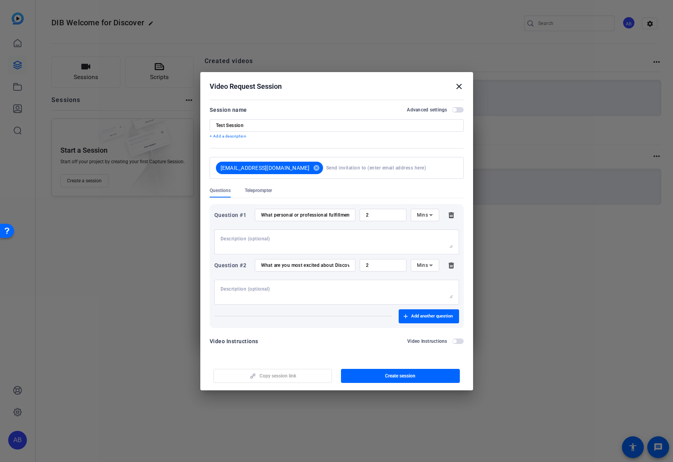
click at [260, 195] on span "Teleprompter" at bounding box center [258, 193] width 27 height 10
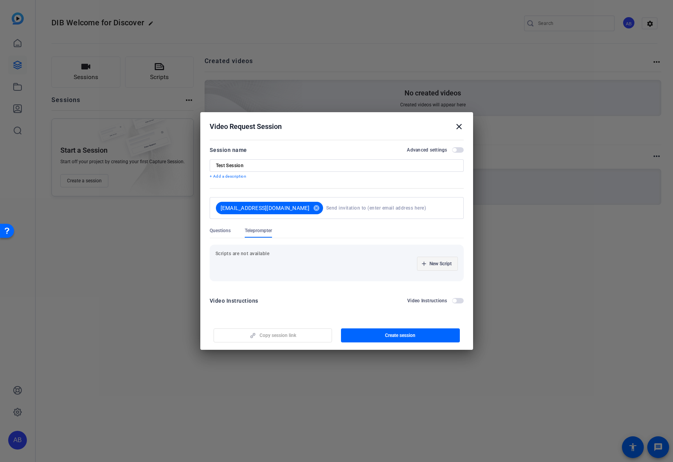
click at [436, 267] on span "New Script" at bounding box center [441, 264] width 22 height 6
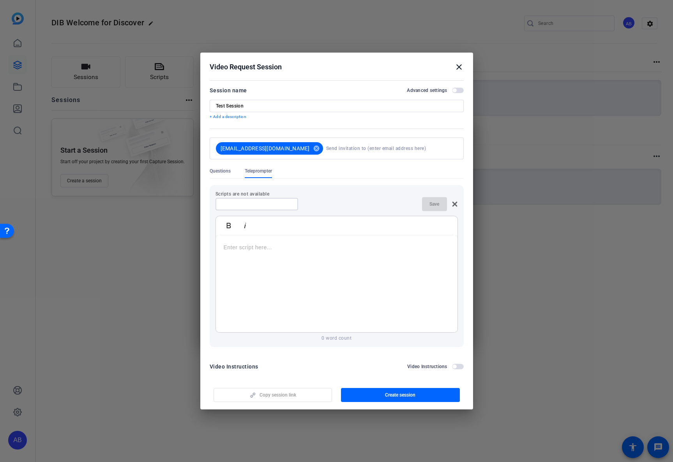
click at [241, 204] on input at bounding box center [257, 204] width 70 height 6
type input "Test Script"
click at [246, 262] on div at bounding box center [337, 283] width 242 height 97
click at [431, 200] on span "button" at bounding box center [434, 204] width 25 height 19
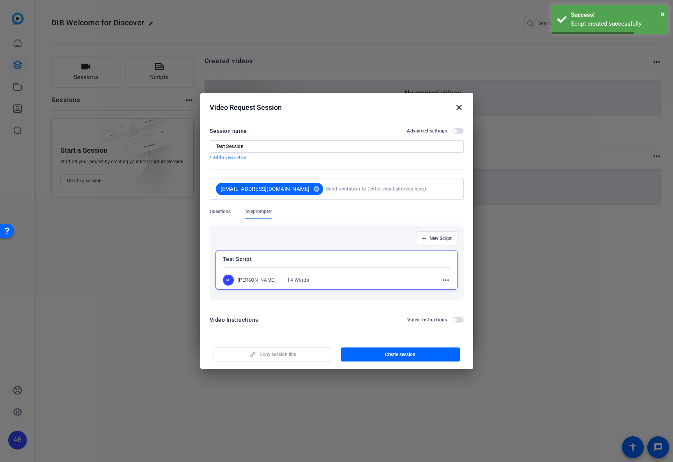
click at [225, 213] on span "Questions" at bounding box center [220, 212] width 21 height 6
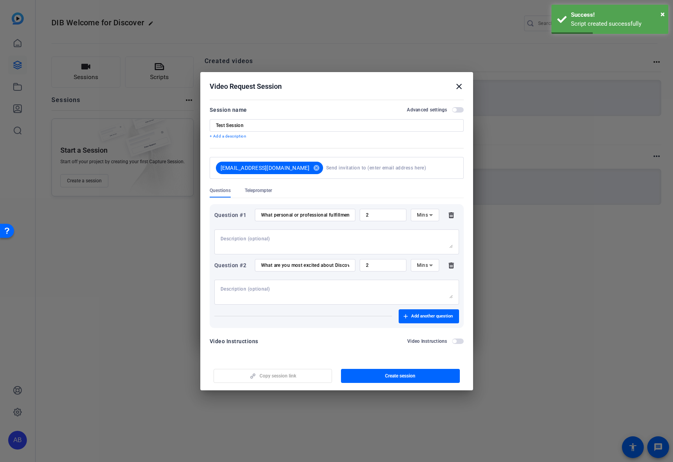
click at [309, 299] on div at bounding box center [337, 292] width 232 height 25
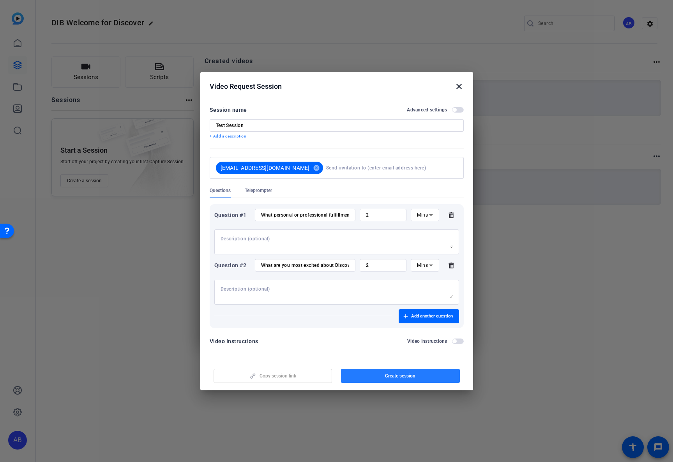
click at [370, 379] on span "button" at bounding box center [400, 376] width 119 height 19
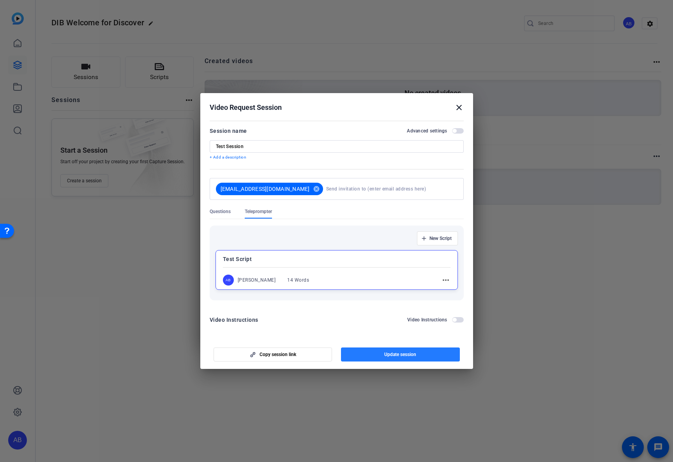
click at [391, 352] on span "Update session" at bounding box center [400, 355] width 32 height 6
click at [399, 356] on span "Update session" at bounding box center [400, 355] width 32 height 6
click at [310, 191] on mat-icon "cancel" at bounding box center [316, 189] width 13 height 7
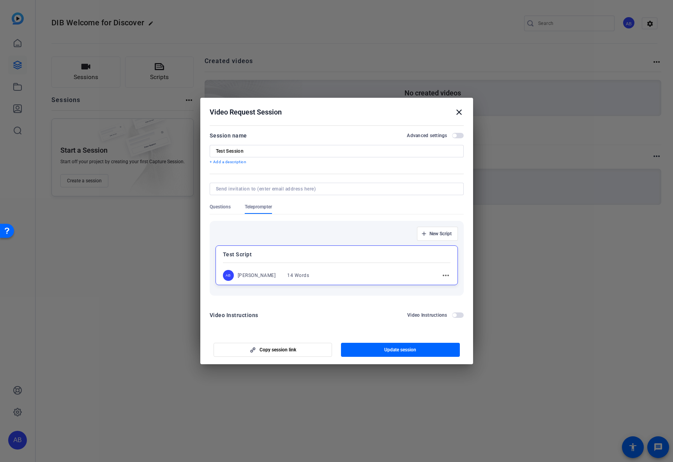
click at [286, 191] on input at bounding box center [335, 189] width 239 height 6
type input "[EMAIL_ADDRESS][DOMAIN_NAME]"
click at [220, 204] on form "Session name Advanced settings Test Session + Add a description Questions Telep…" at bounding box center [337, 228] width 254 height 194
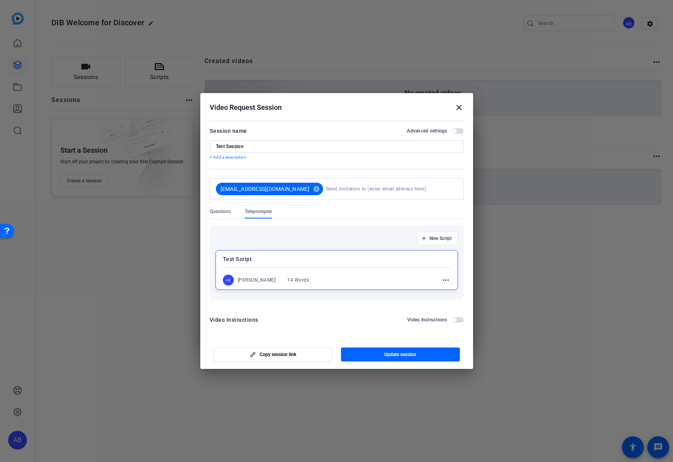
click at [228, 215] on span "Questions" at bounding box center [220, 214] width 21 height 10
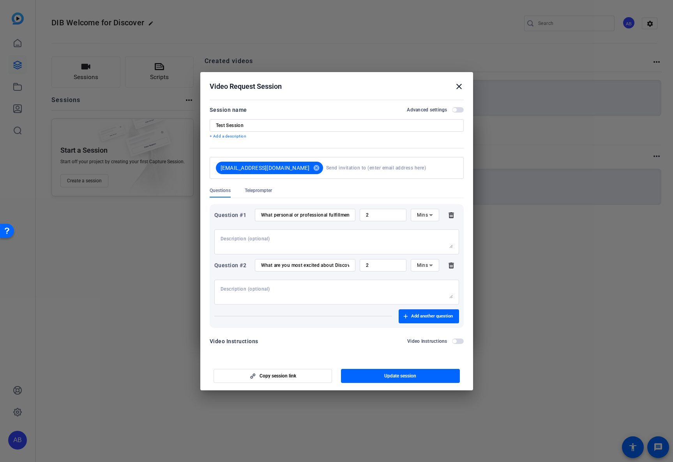
click at [458, 343] on span "button" at bounding box center [458, 341] width 12 height 5
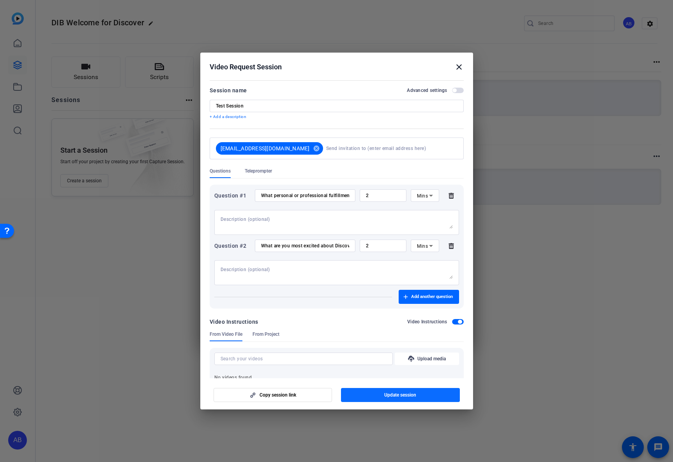
click at [408, 396] on span "Update session" at bounding box center [400, 395] width 32 height 6
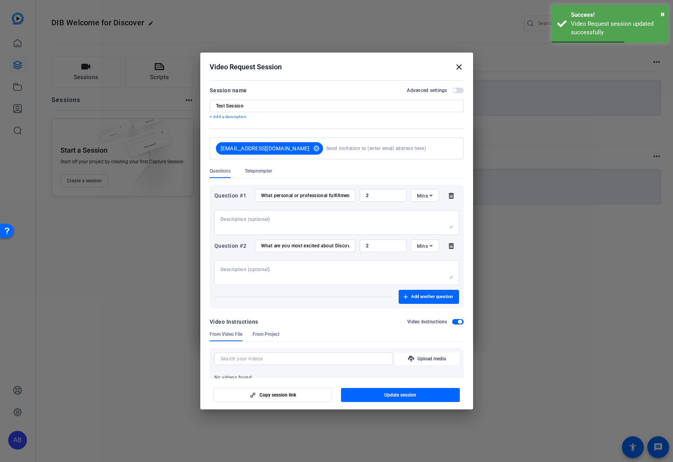
scroll to position [35, 0]
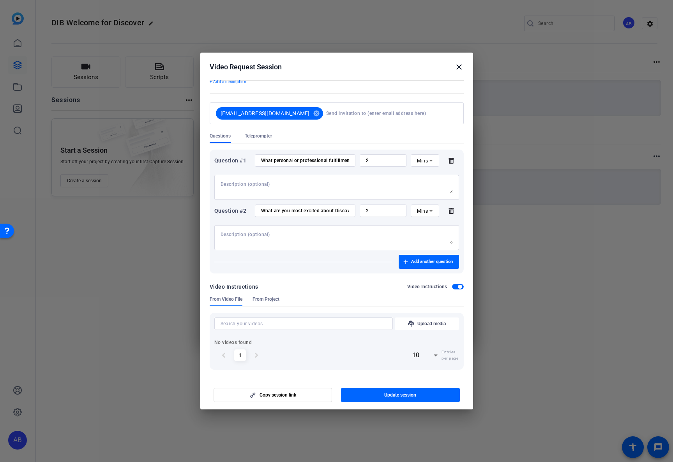
click at [458, 67] on mat-icon "close" at bounding box center [459, 66] width 9 height 9
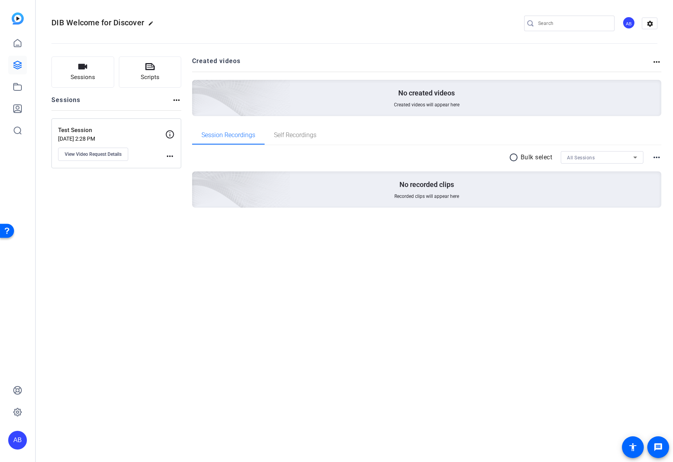
click at [158, 205] on div "Sessions Scripts Sessions more_horiz Test Session [DATE] 2:28 PM View Video Req…" at bounding box center [116, 145] width 130 height 176
click at [84, 80] on span "Sessions" at bounding box center [83, 77] width 25 height 9
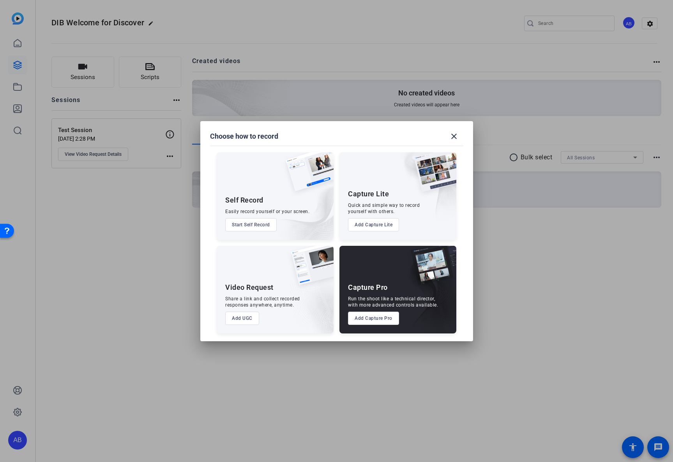
click at [237, 319] on button "Add UGC" at bounding box center [242, 318] width 34 height 13
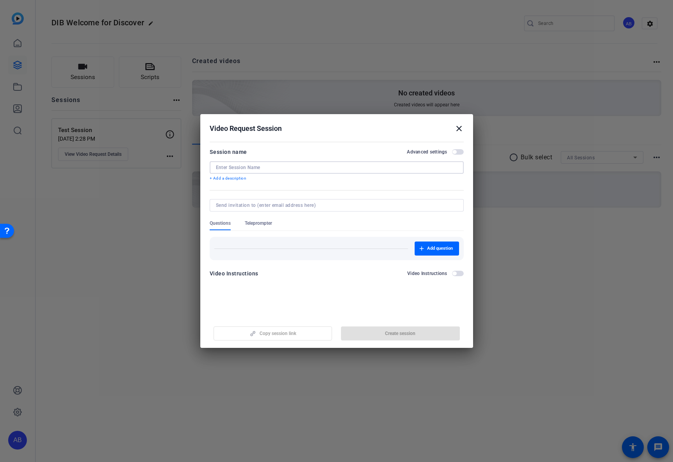
click at [250, 169] on input at bounding box center [337, 168] width 242 height 6
type input "Test Video"
click at [274, 207] on input at bounding box center [335, 205] width 239 height 6
type input "[EMAIL_ADDRESS][DOMAIN_NAME]"
click at [293, 299] on openreel-new-create-edit-ugc-session "Video Request Session close Session name Advanced settings Test Video + Add a d…" at bounding box center [336, 231] width 273 height 234
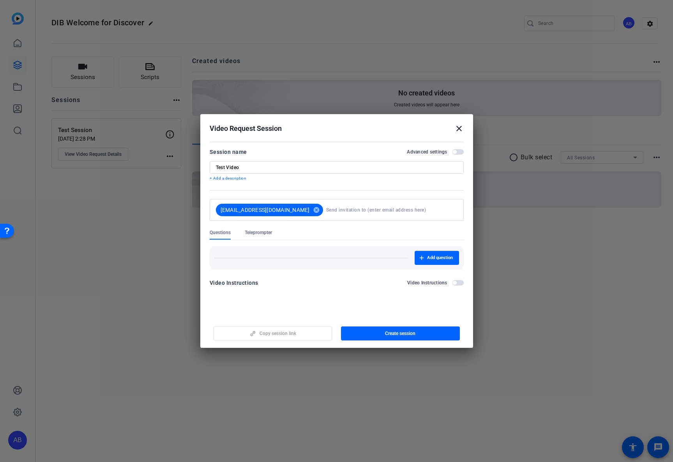
click at [256, 234] on span "Teleprompter" at bounding box center [258, 233] width 27 height 6
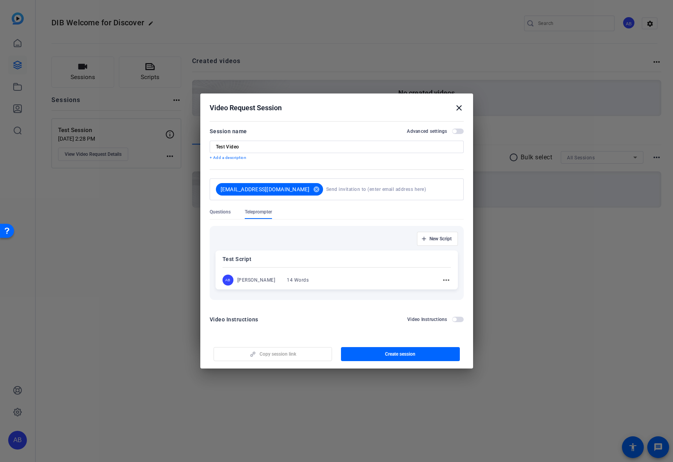
click at [447, 279] on mat-icon "more_horiz" at bounding box center [446, 280] width 9 height 9
click at [452, 293] on span "Edit" at bounding box center [463, 291] width 31 height 9
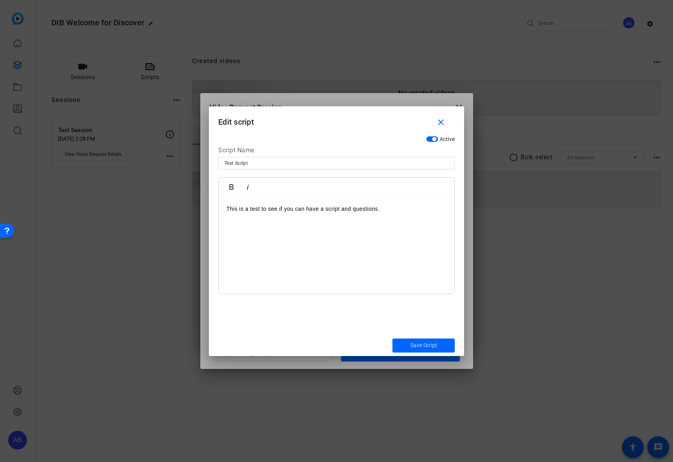
drag, startPoint x: 303, startPoint y: 202, endPoint x: 358, endPoint y: 216, distance: 56.5
click at [303, 202] on div "This is a test to see if you can have a script and questions." at bounding box center [337, 245] width 236 height 97
drag, startPoint x: 377, startPoint y: 211, endPoint x: 216, endPoint y: 211, distance: 161.4
click at [216, 211] on div "Active Script Name Test Script Bold Italic This is a test to see if you can hav…" at bounding box center [336, 233] width 255 height 203
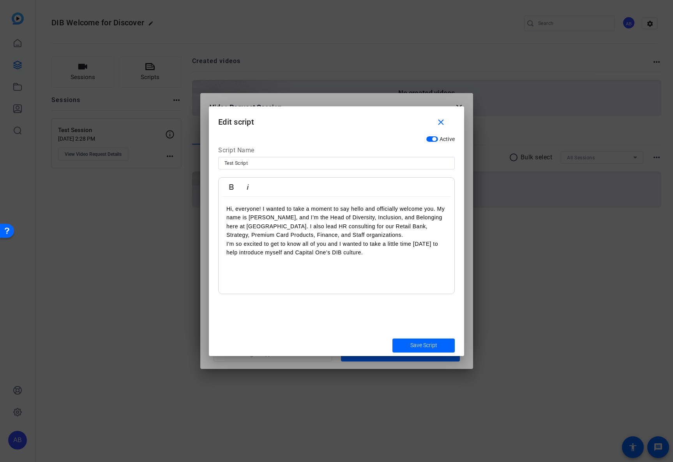
click at [420, 346] on span "Save Script" at bounding box center [424, 346] width 27 height 8
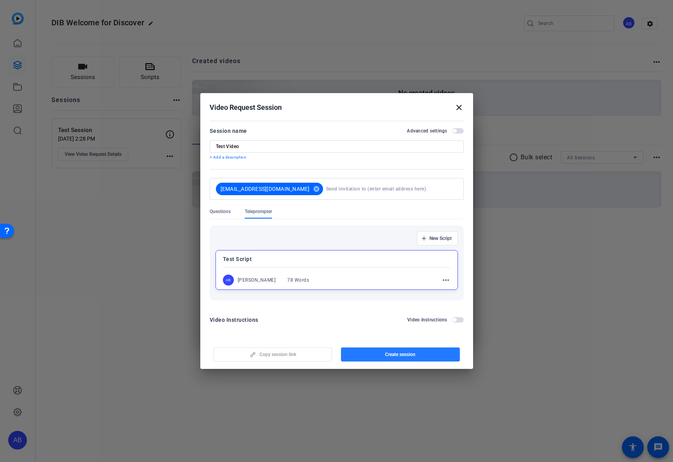
click at [382, 353] on span "button" at bounding box center [400, 354] width 119 height 19
click at [465, 108] on h2 "Video Request Session close" at bounding box center [336, 105] width 273 height 25
click at [461, 108] on mat-icon "close" at bounding box center [459, 107] width 9 height 9
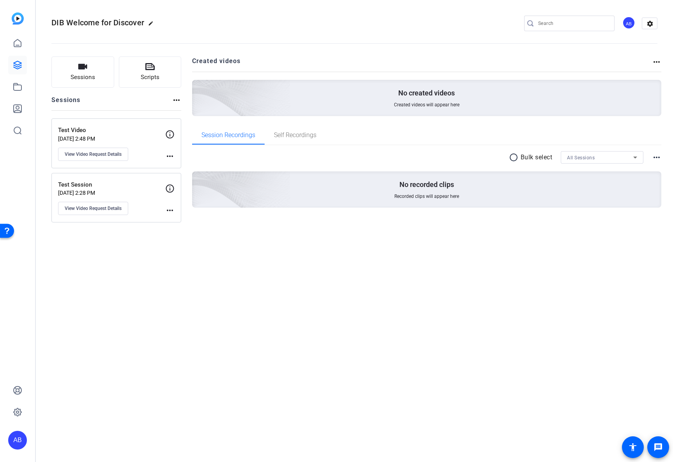
click at [146, 203] on div "Test Session [DATE] 2:28 PM View Video Request Details" at bounding box center [111, 198] width 107 height 35
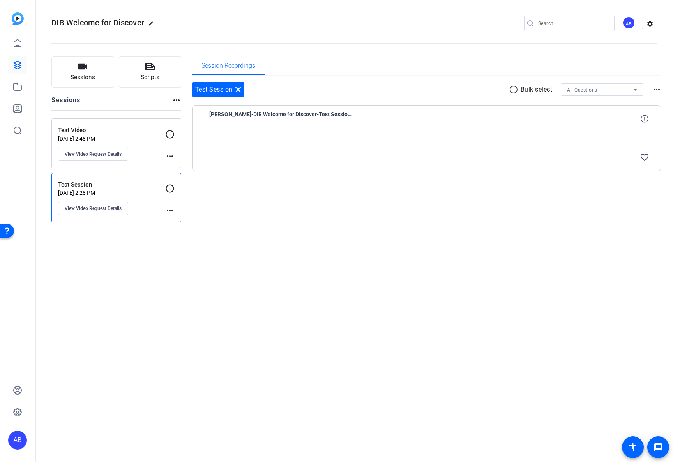
click at [144, 149] on div "Test Video [DATE] 2:48 PM View Video Request Details" at bounding box center [111, 143] width 107 height 35
click at [143, 192] on p "[DATE] 2:28 PM" at bounding box center [111, 193] width 107 height 6
click at [124, 211] on button "View Video Request Details" at bounding box center [93, 208] width 70 height 13
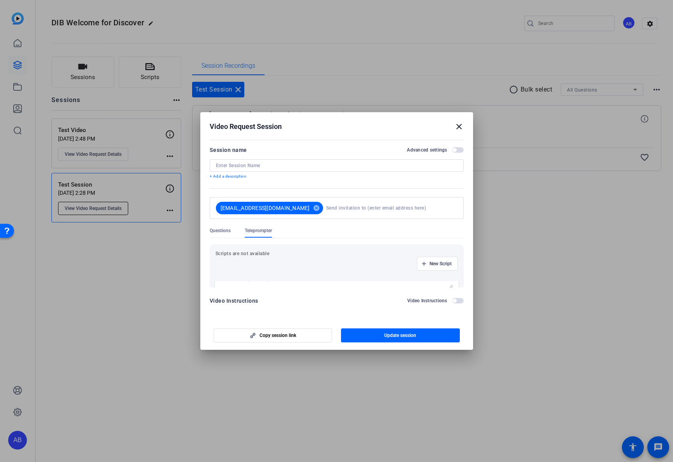
type input "Test Session"
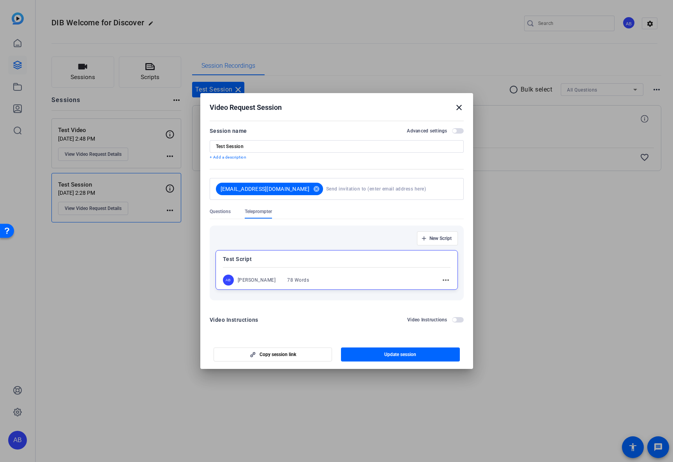
click at [459, 108] on mat-icon "close" at bounding box center [459, 107] width 9 height 9
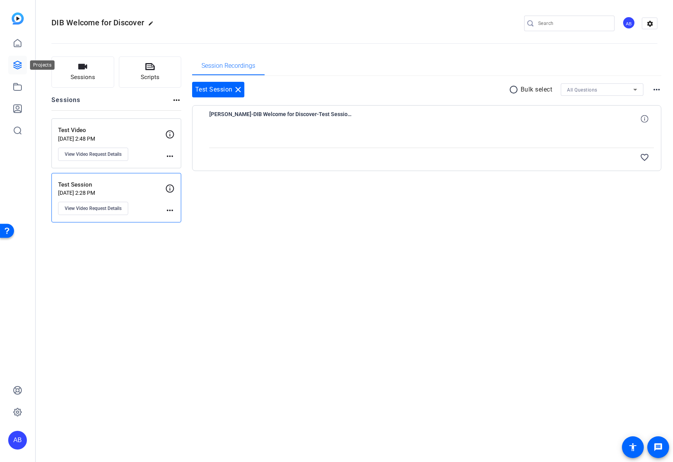
click at [20, 67] on icon at bounding box center [17, 64] width 9 height 9
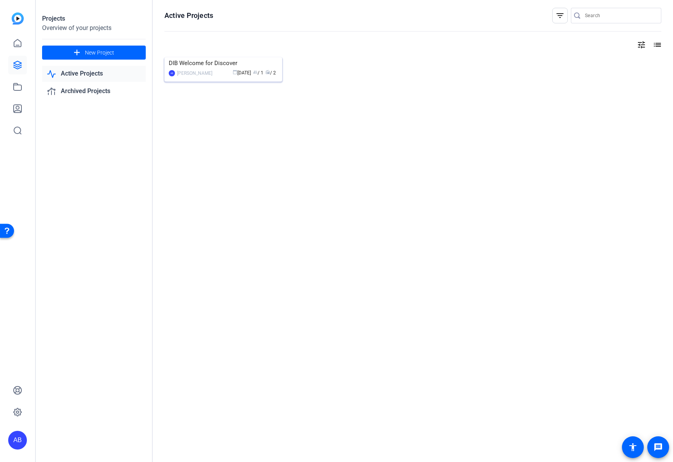
click at [202, 78] on mat-card-content "DIB Welcome for Discover AB [PERSON_NAME] calendar_today [DATE] group / 1 radio…" at bounding box center [224, 70] width 122 height 26
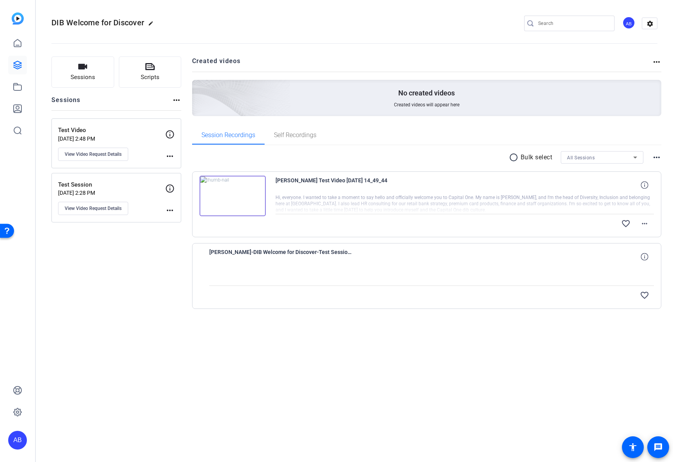
click at [228, 192] on img at bounding box center [233, 196] width 66 height 41
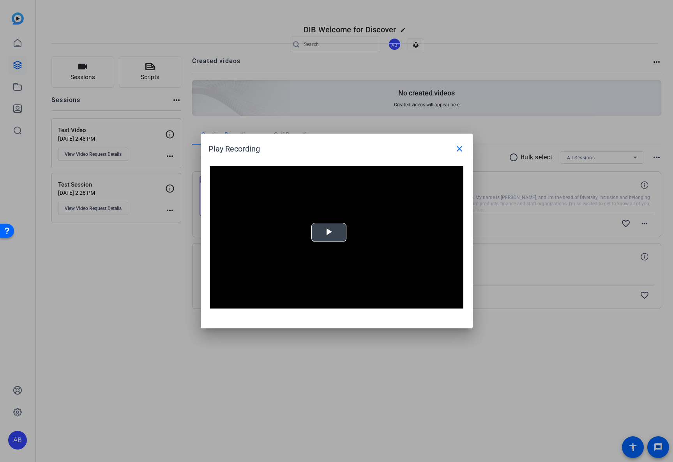
click at [350, 238] on video "Video Player" at bounding box center [336, 237] width 253 height 143
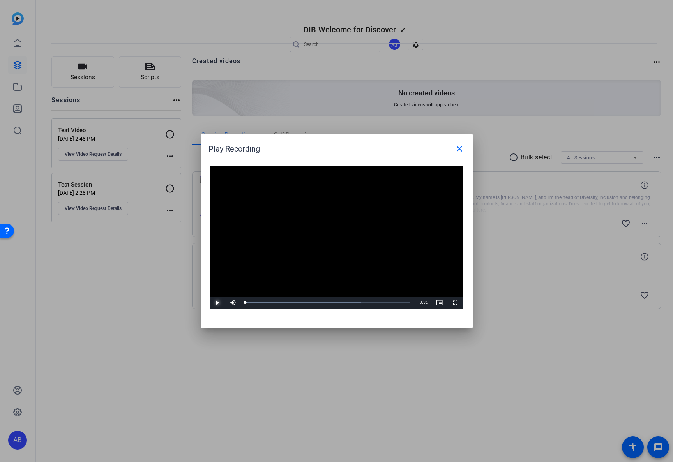
click at [218, 303] on span "Video Player" at bounding box center [218, 303] width 16 height 0
click at [458, 150] on mat-icon "close" at bounding box center [459, 148] width 9 height 9
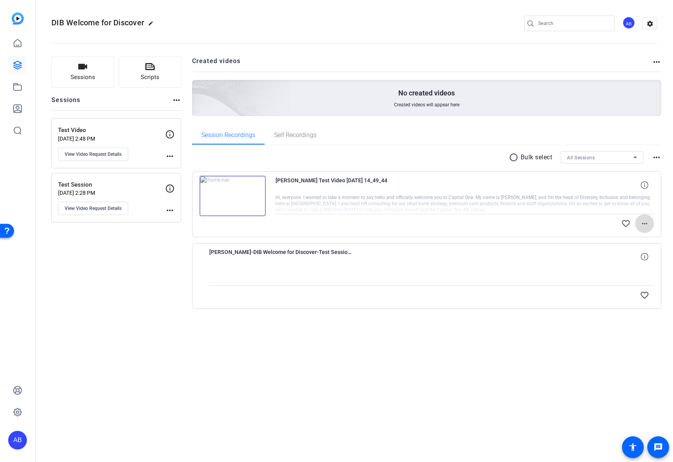
click at [502, 222] on mat-icon "more_horiz" at bounding box center [644, 223] width 9 height 9
click at [502, 288] on span "Delete clip" at bounding box center [624, 288] width 47 height 9
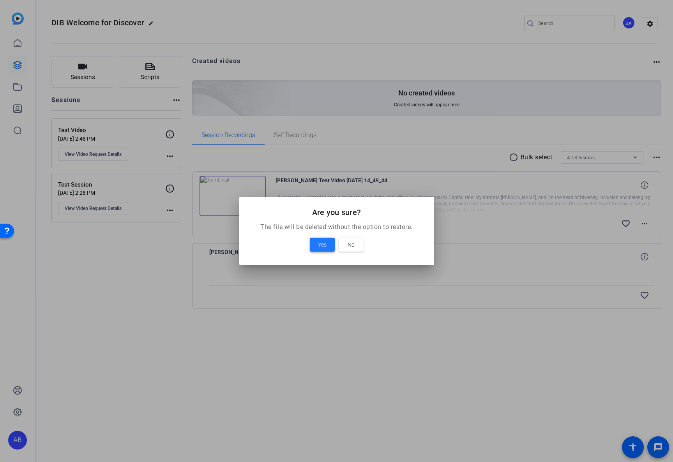
click at [325, 246] on span "Yes" at bounding box center [322, 244] width 9 height 9
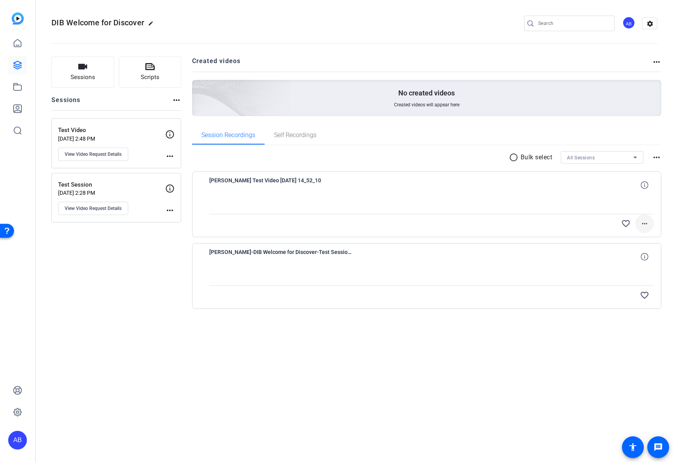
click at [646, 224] on mat-icon "more_horiz" at bounding box center [644, 223] width 9 height 9
click at [561, 363] on div at bounding box center [336, 231] width 673 height 462
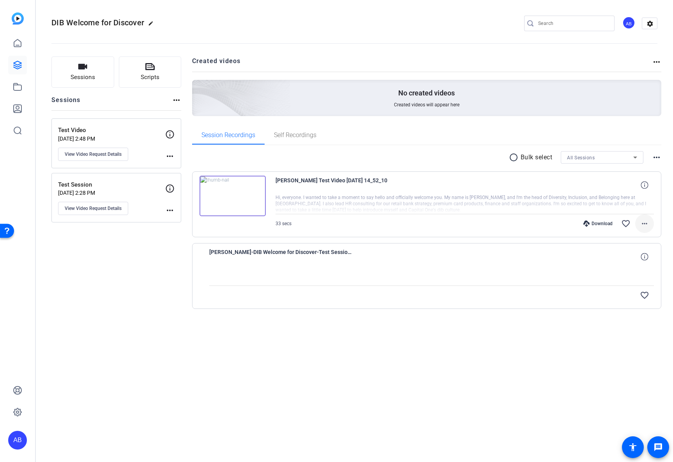
click at [647, 227] on mat-icon "more_horiz" at bounding box center [644, 223] width 9 height 9
click at [627, 251] on span "Share Original" at bounding box center [624, 249] width 47 height 9
click at [649, 226] on mat-icon "more_horiz" at bounding box center [644, 223] width 9 height 9
click at [634, 269] on span "Share MP4" at bounding box center [624, 269] width 47 height 9
